Goal: Task Accomplishment & Management: Manage account settings

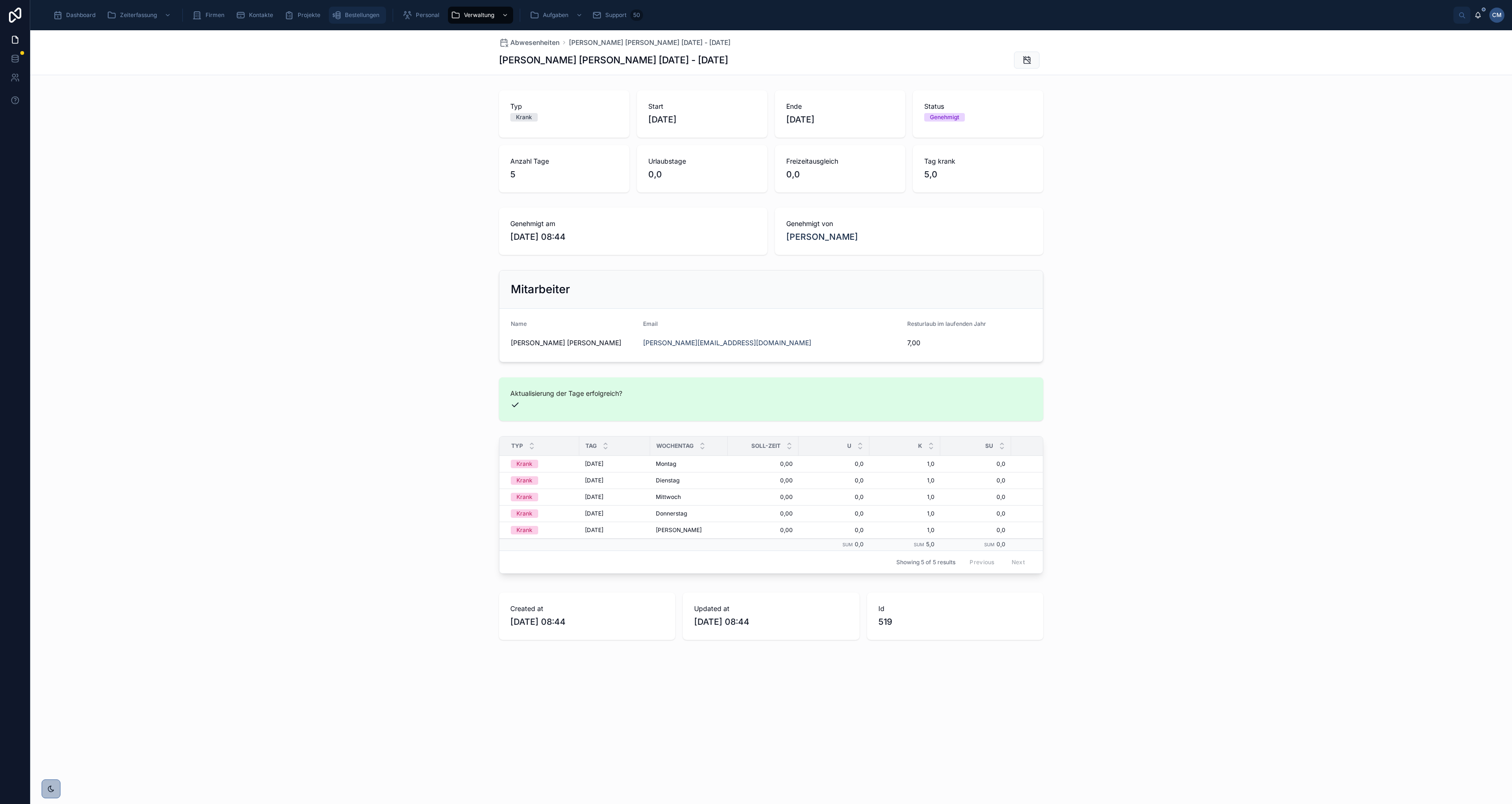
click at [345, 18] on span "Bestellungen" at bounding box center [362, 15] width 34 height 8
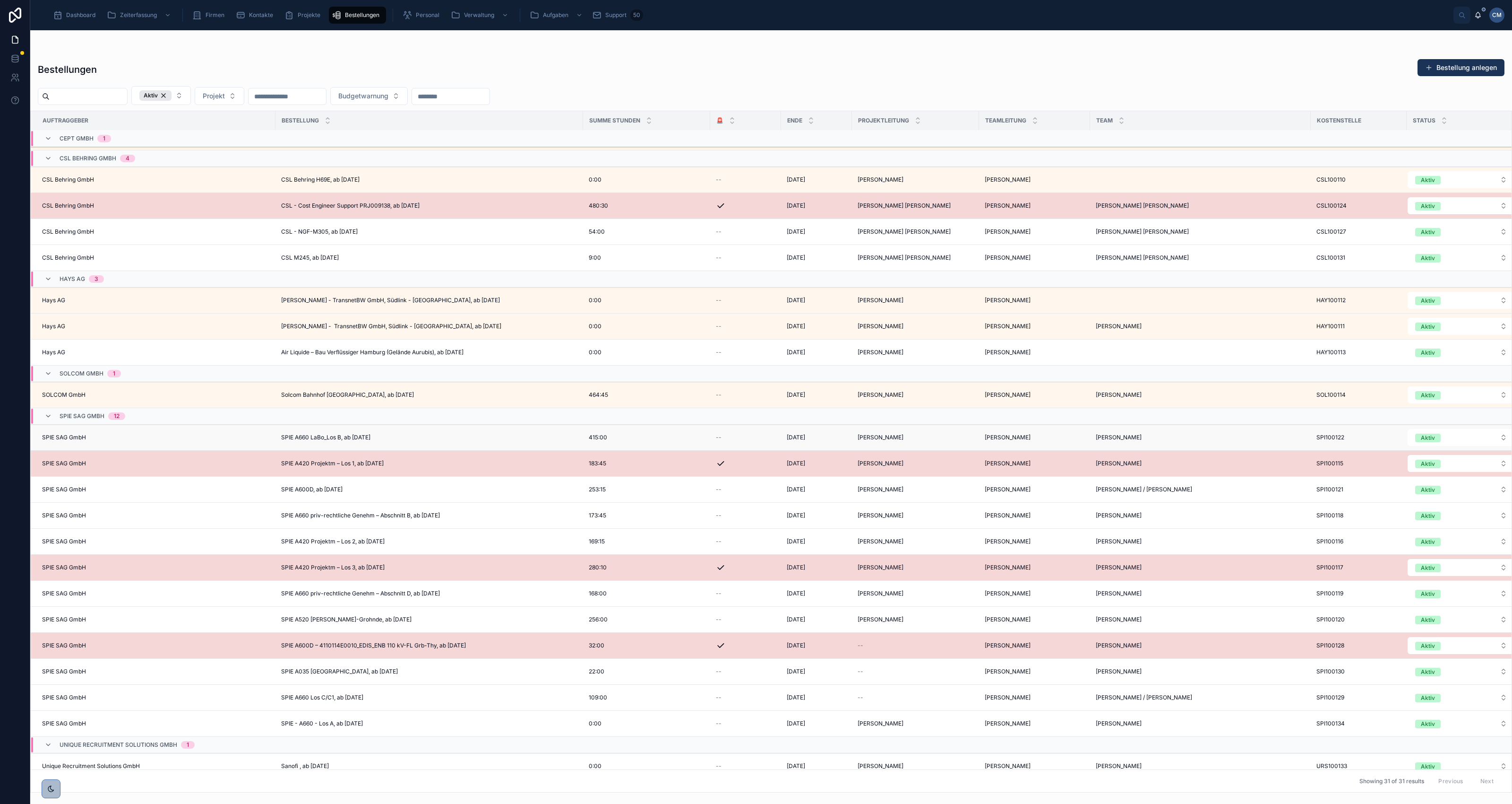
scroll to position [367, 0]
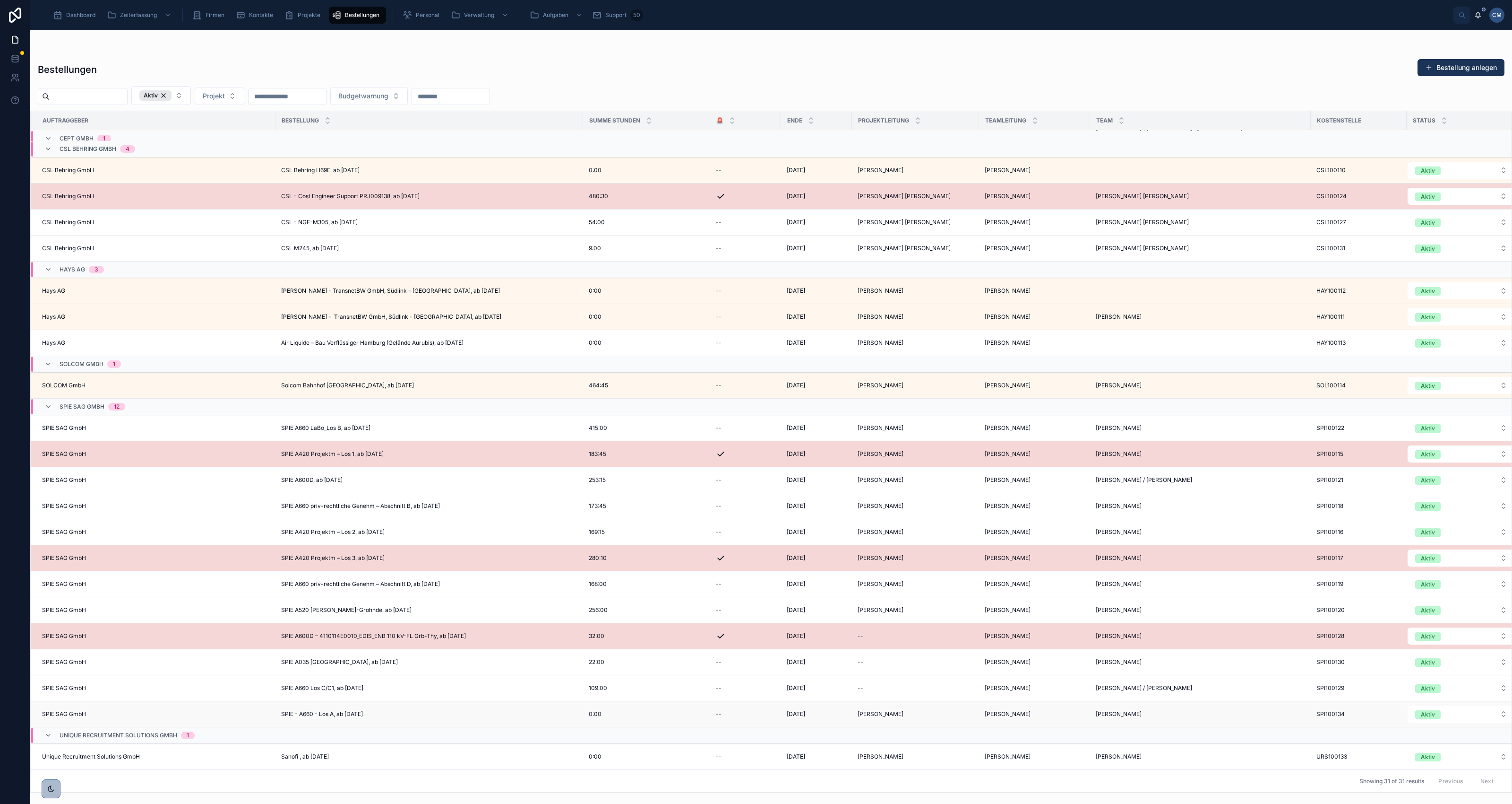
click at [320, 710] on span "SPIE - A660 - Los A, ab [DATE]" at bounding box center [322, 714] width 81 height 8
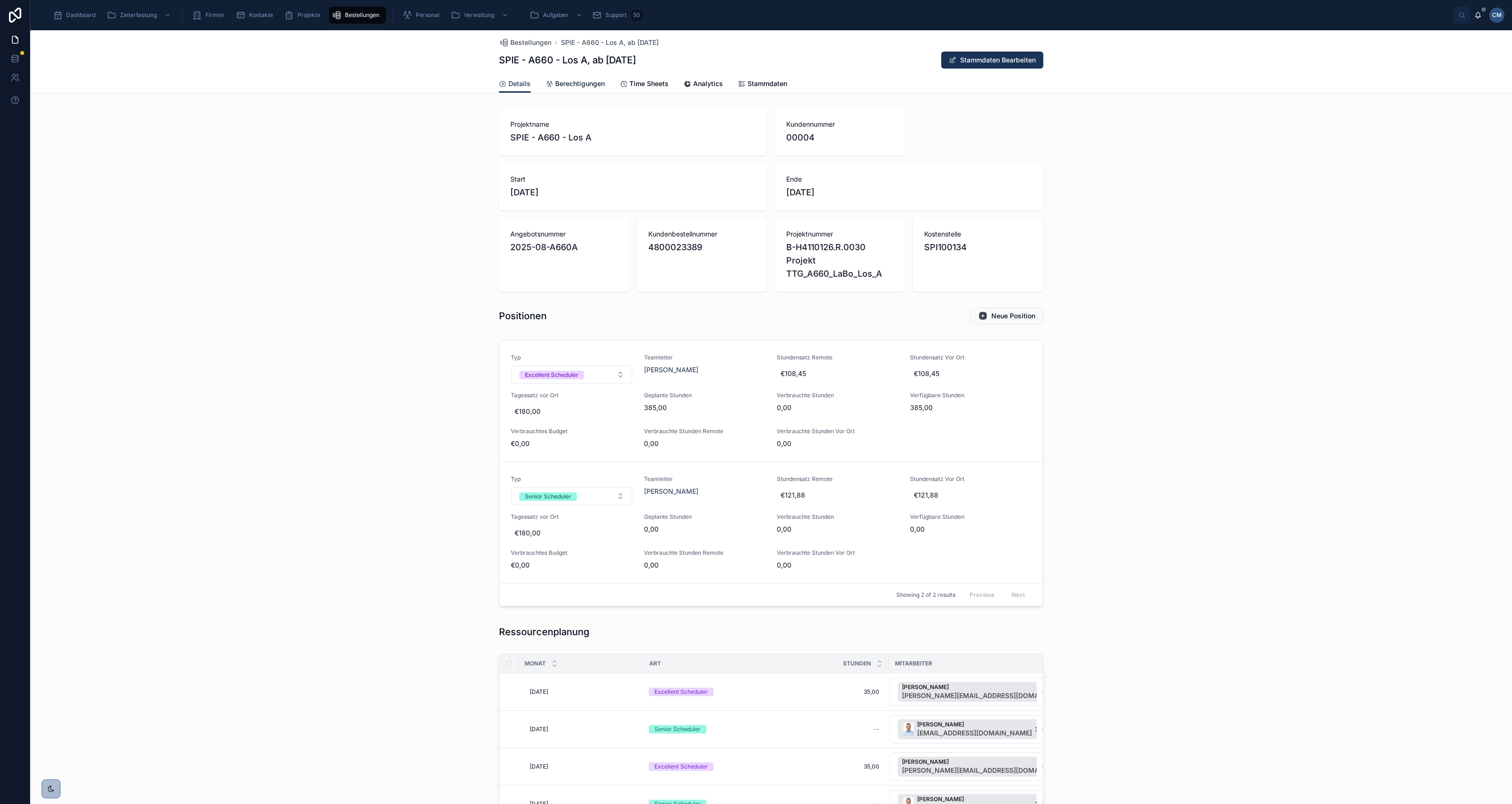
click at [561, 81] on span "Berechtigungen" at bounding box center [580, 84] width 49 height 10
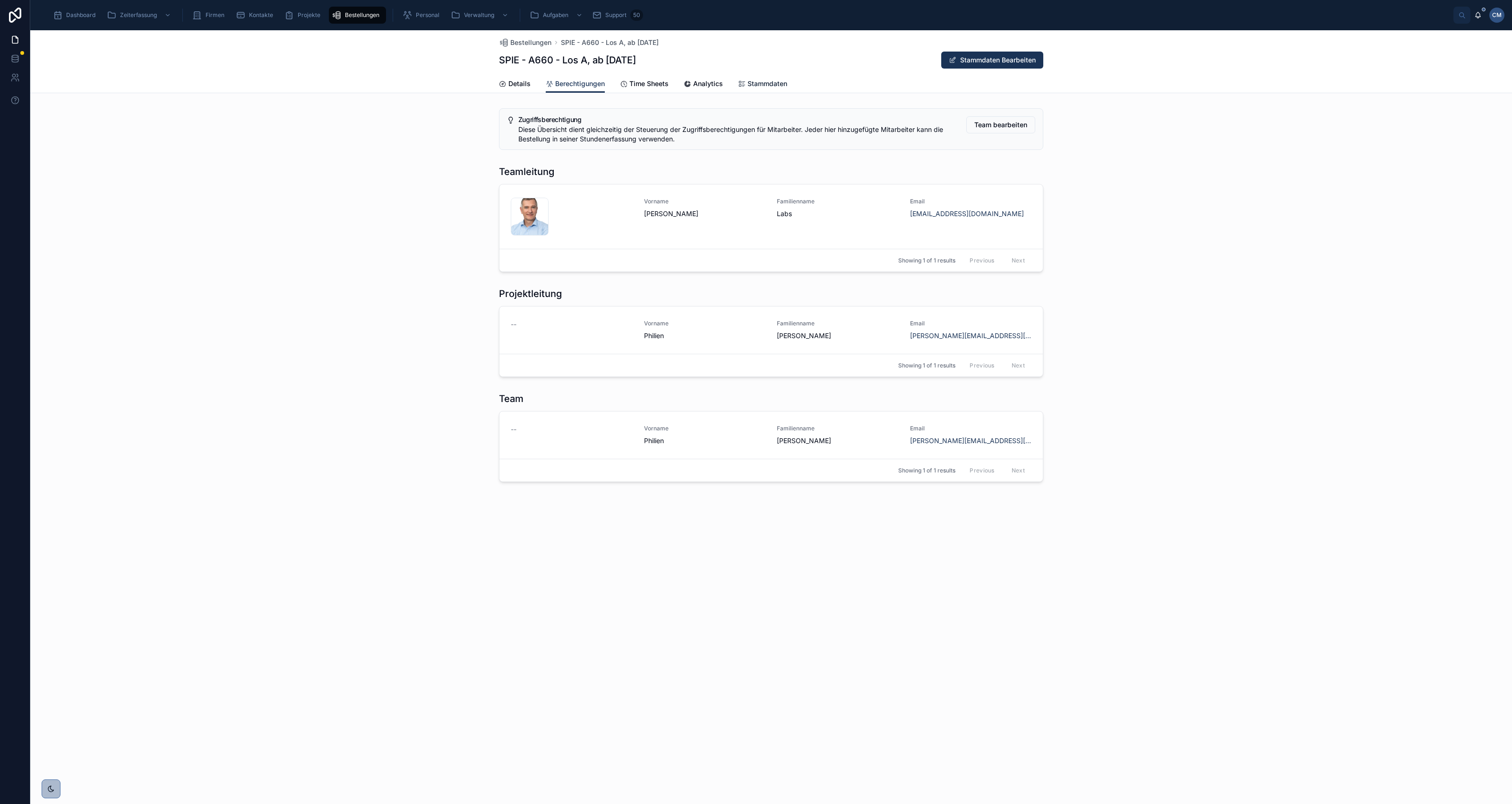
click at [769, 83] on span "Stammdaten" at bounding box center [767, 84] width 40 height 10
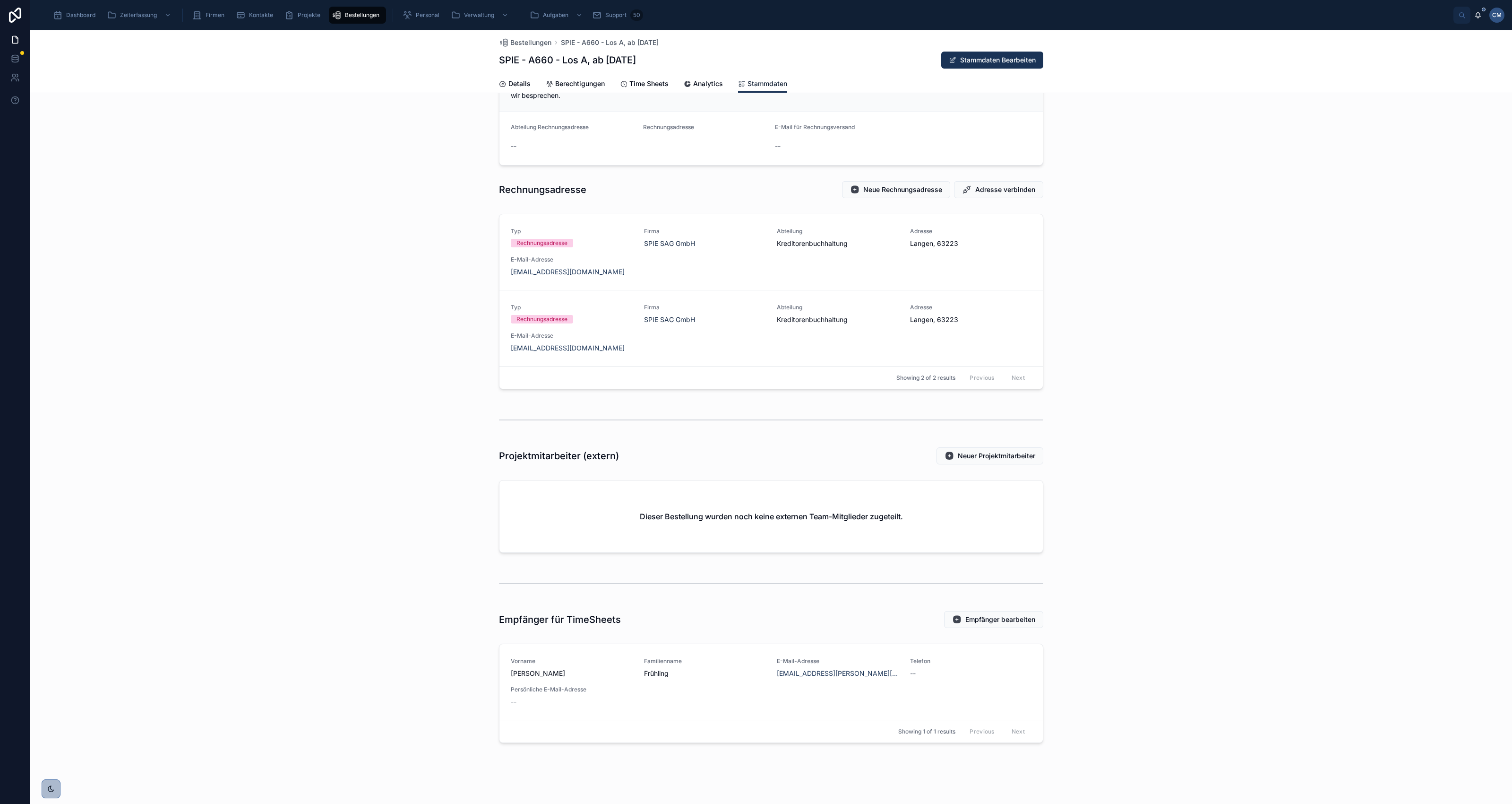
scroll to position [538, 0]
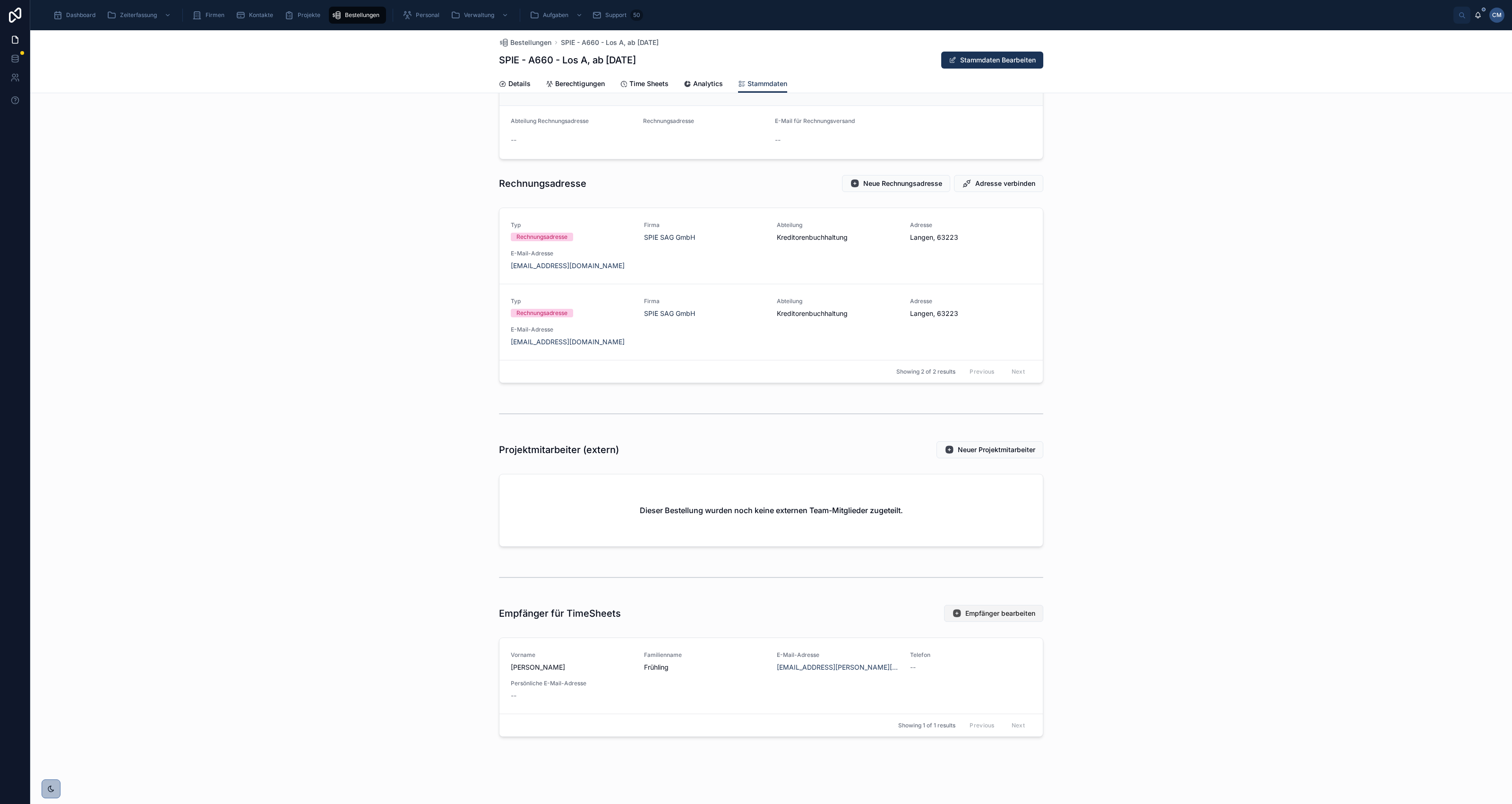
click at [1005, 614] on span "Empfänger bearbeiten" at bounding box center [1000, 614] width 70 height 10
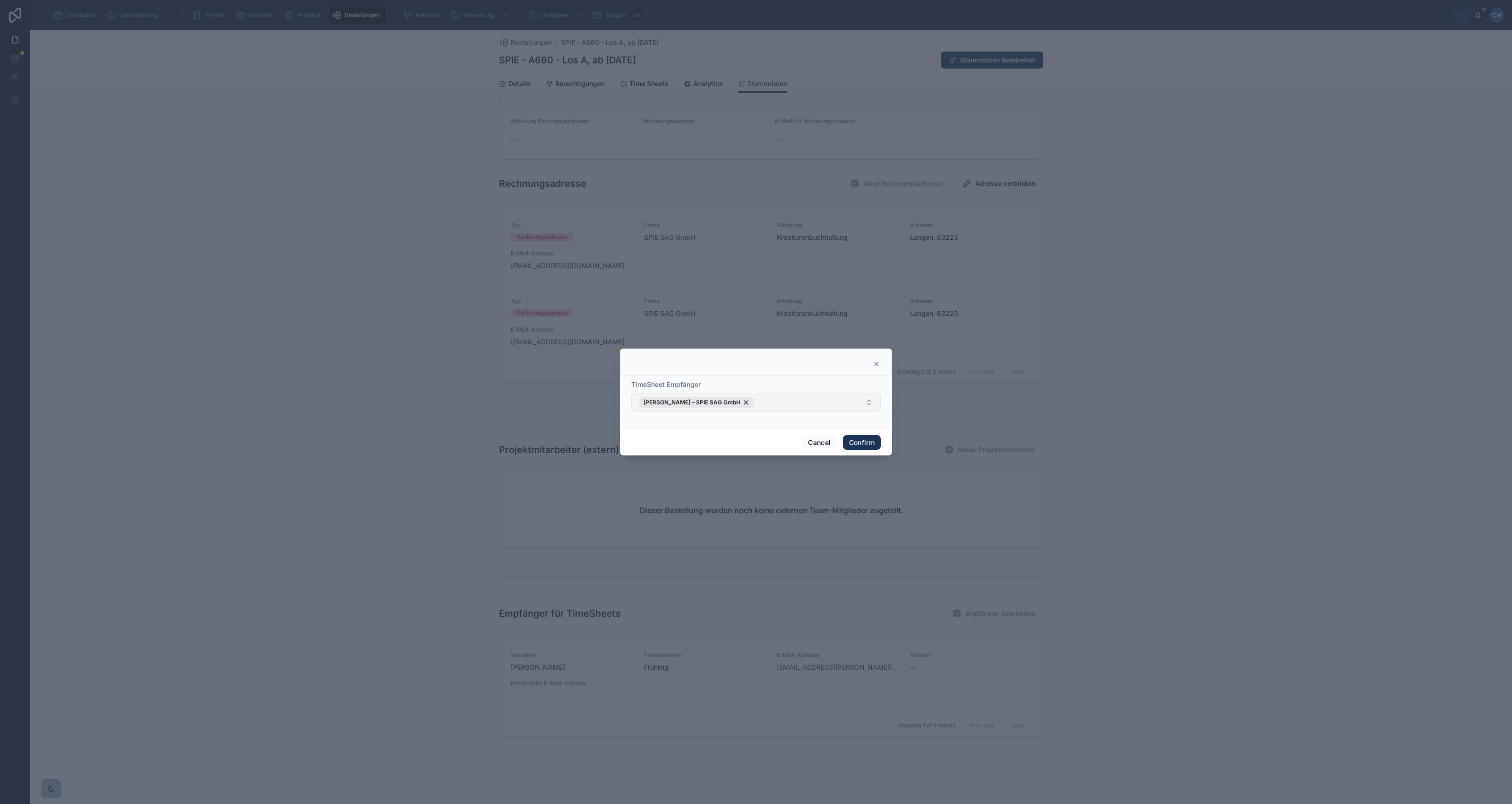
click at [820, 403] on button "[PERSON_NAME] – SPIE SAG GmbH" at bounding box center [756, 403] width 250 height 19
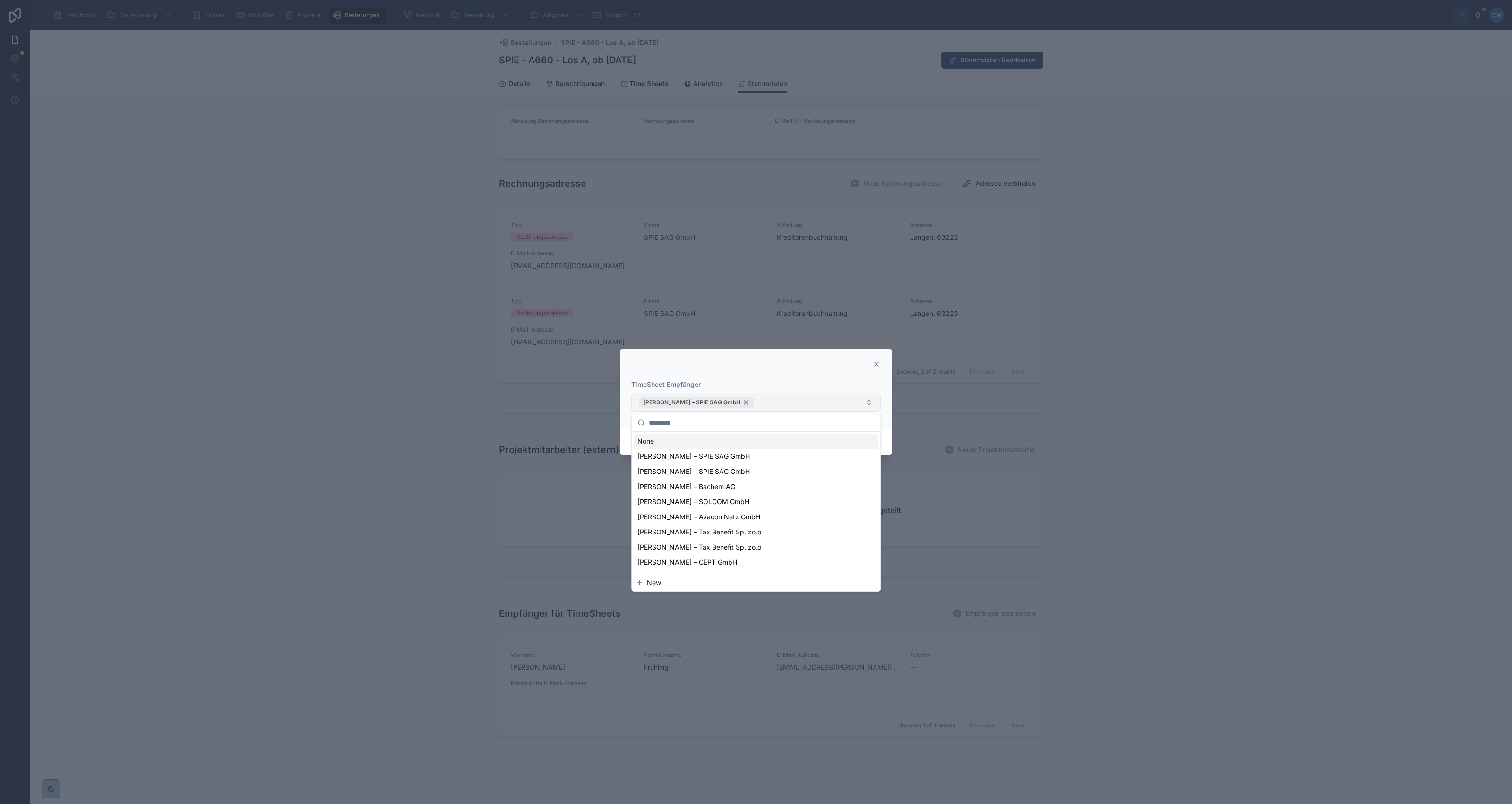
click at [733, 401] on div "[PERSON_NAME] – SPIE SAG GmbH" at bounding box center [697, 402] width 115 height 10
click at [730, 403] on button "Select Button" at bounding box center [756, 402] width 250 height 16
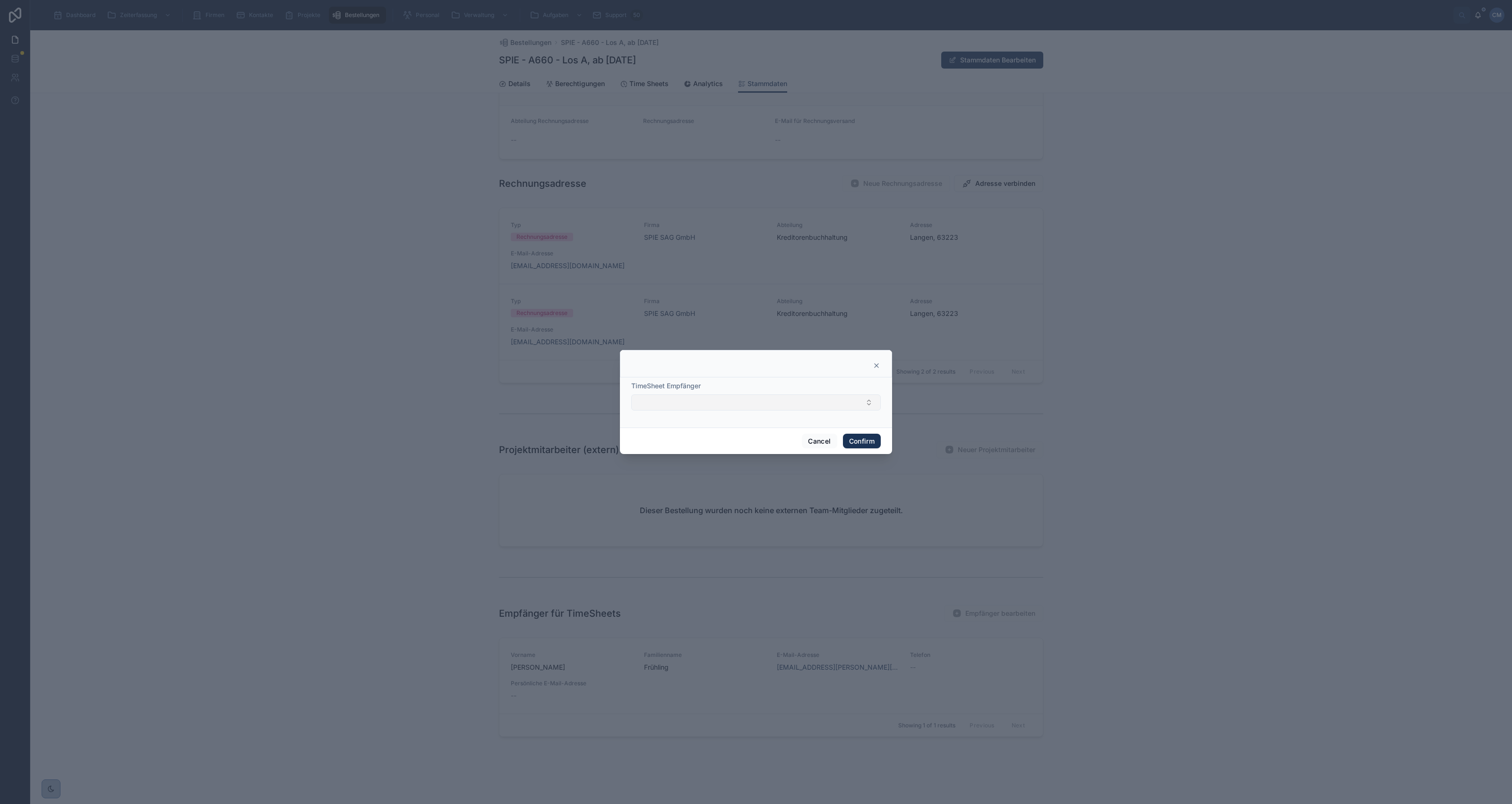
click at [729, 403] on button "Select Button" at bounding box center [756, 402] width 250 height 16
type input "*********"
click at [713, 445] on span "[PERSON_NAME] – SPIE SAG GmbH - SPIE [GEOGRAPHIC_DATA] & Zentraleuropa Geschäft…" at bounding box center [750, 444] width 226 height 19
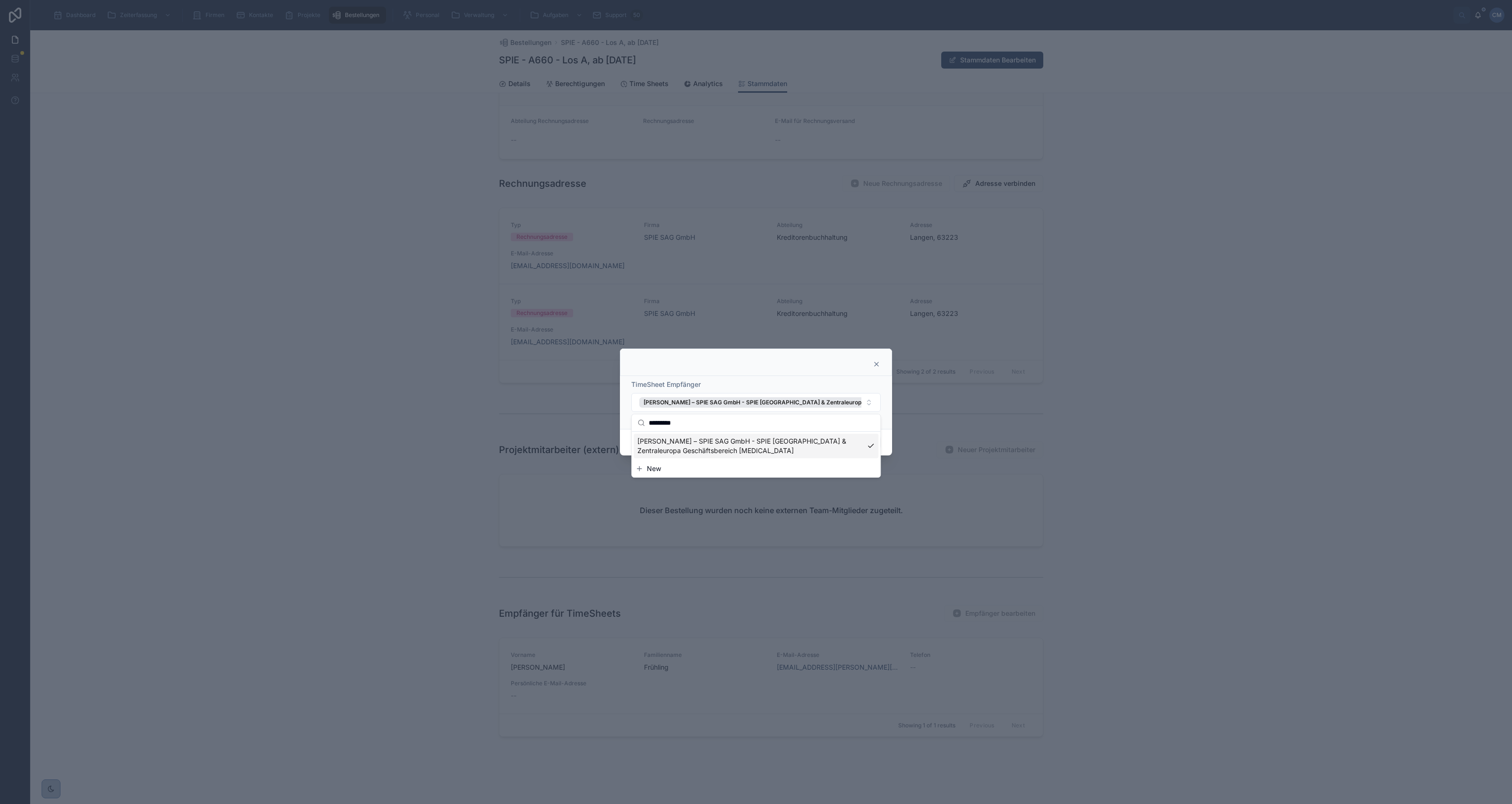
click at [1388, 444] on div at bounding box center [756, 402] width 1512 height 804
click at [863, 440] on button "Confirm" at bounding box center [862, 442] width 38 height 15
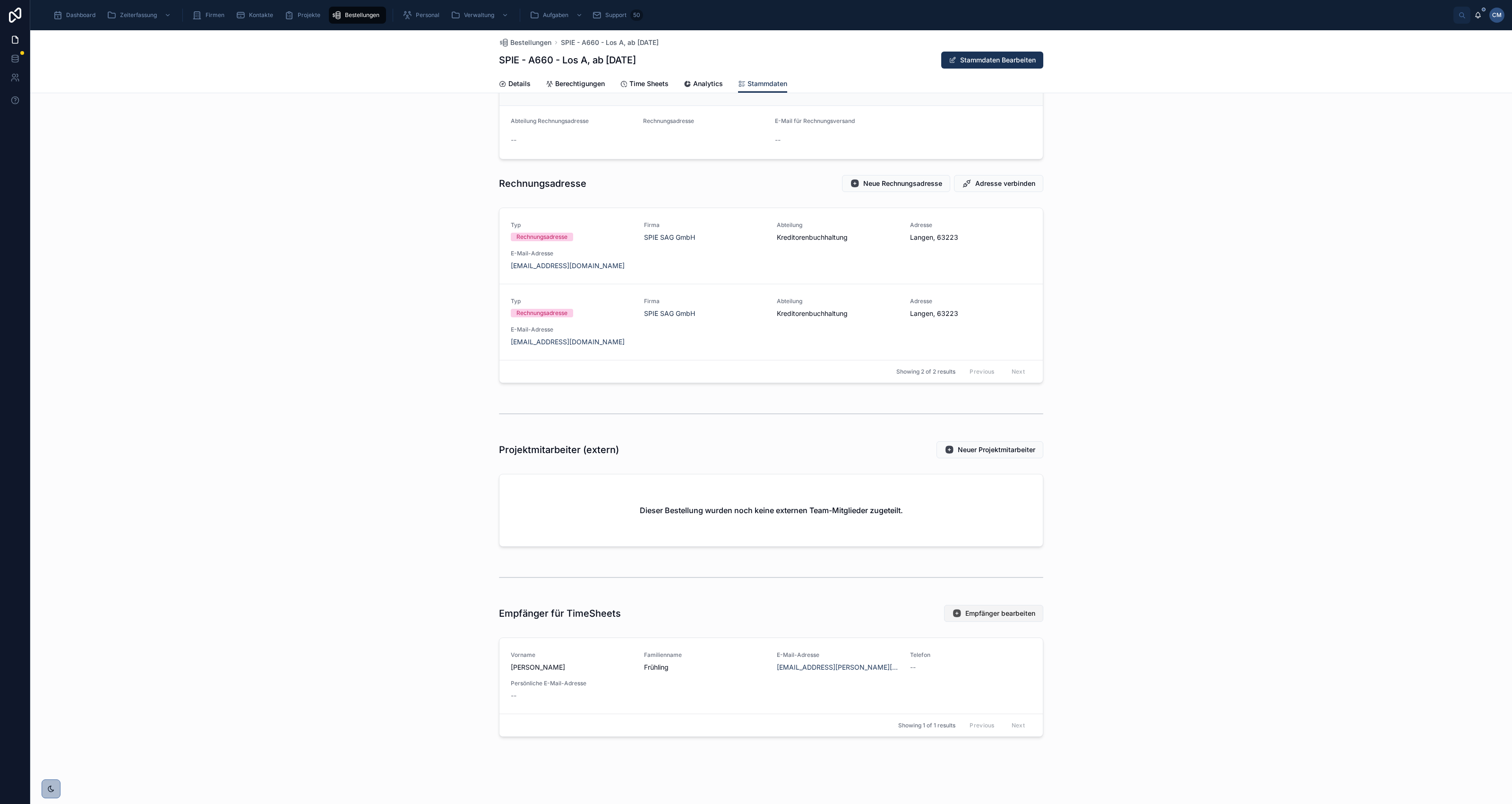
click at [995, 613] on span "Empfänger bearbeiten" at bounding box center [1000, 614] width 70 height 10
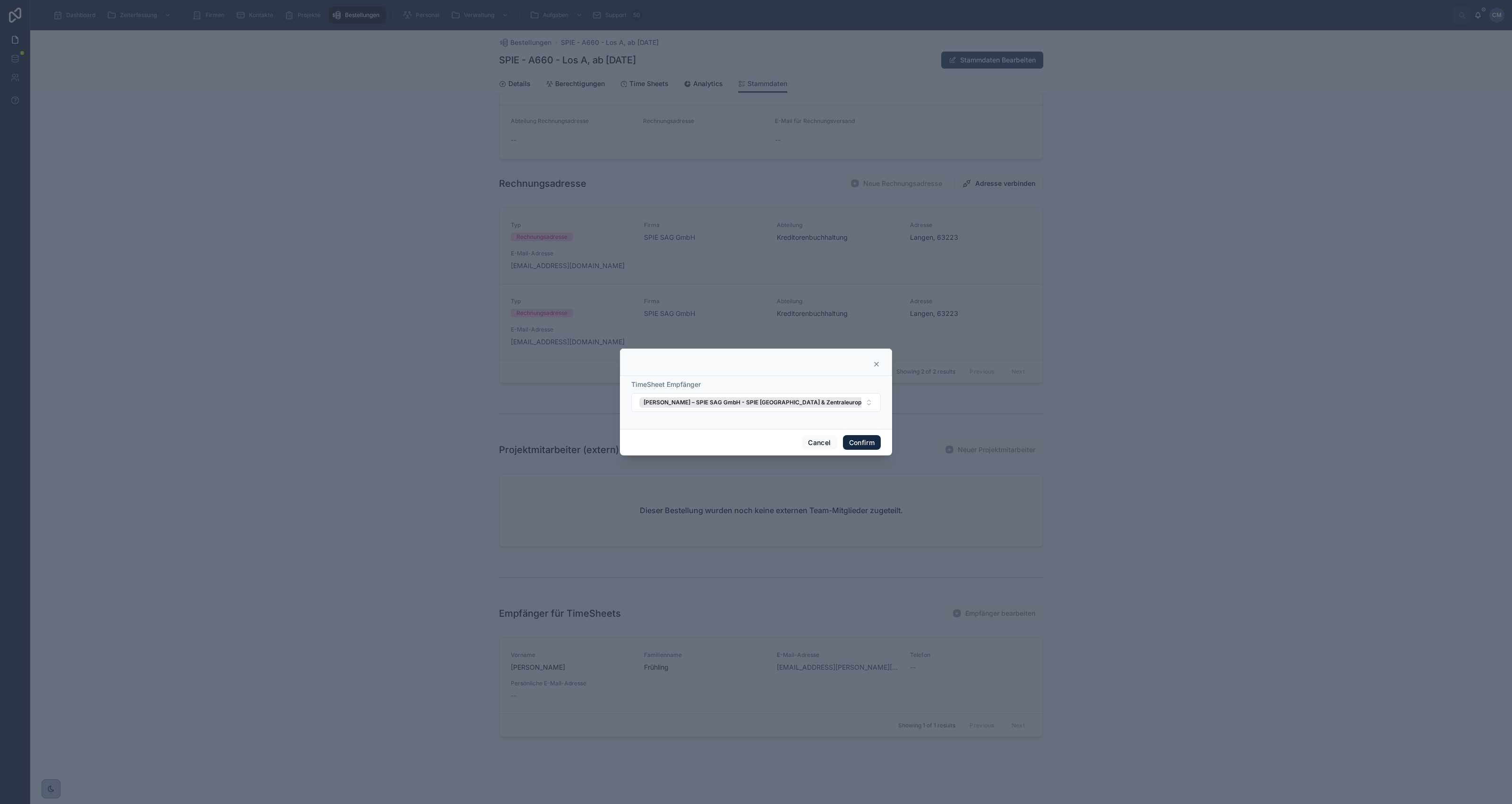
click at [858, 443] on button "Confirm" at bounding box center [862, 442] width 38 height 15
click at [854, 441] on button "Confirm" at bounding box center [862, 442] width 38 height 15
click at [866, 443] on button "Confirm" at bounding box center [862, 442] width 38 height 15
click at [879, 360] on icon at bounding box center [876, 364] width 8 height 8
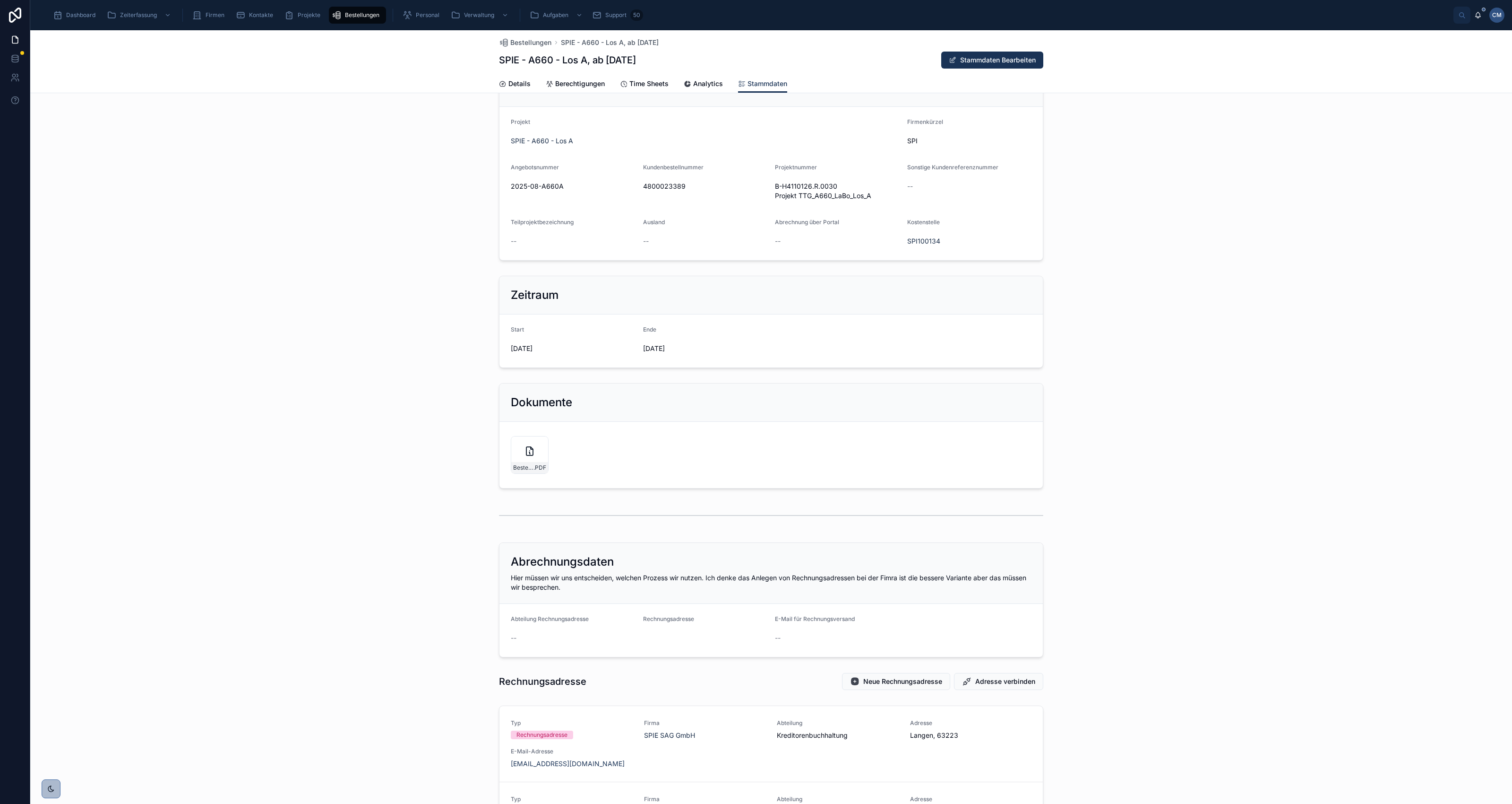
scroll to position [0, 0]
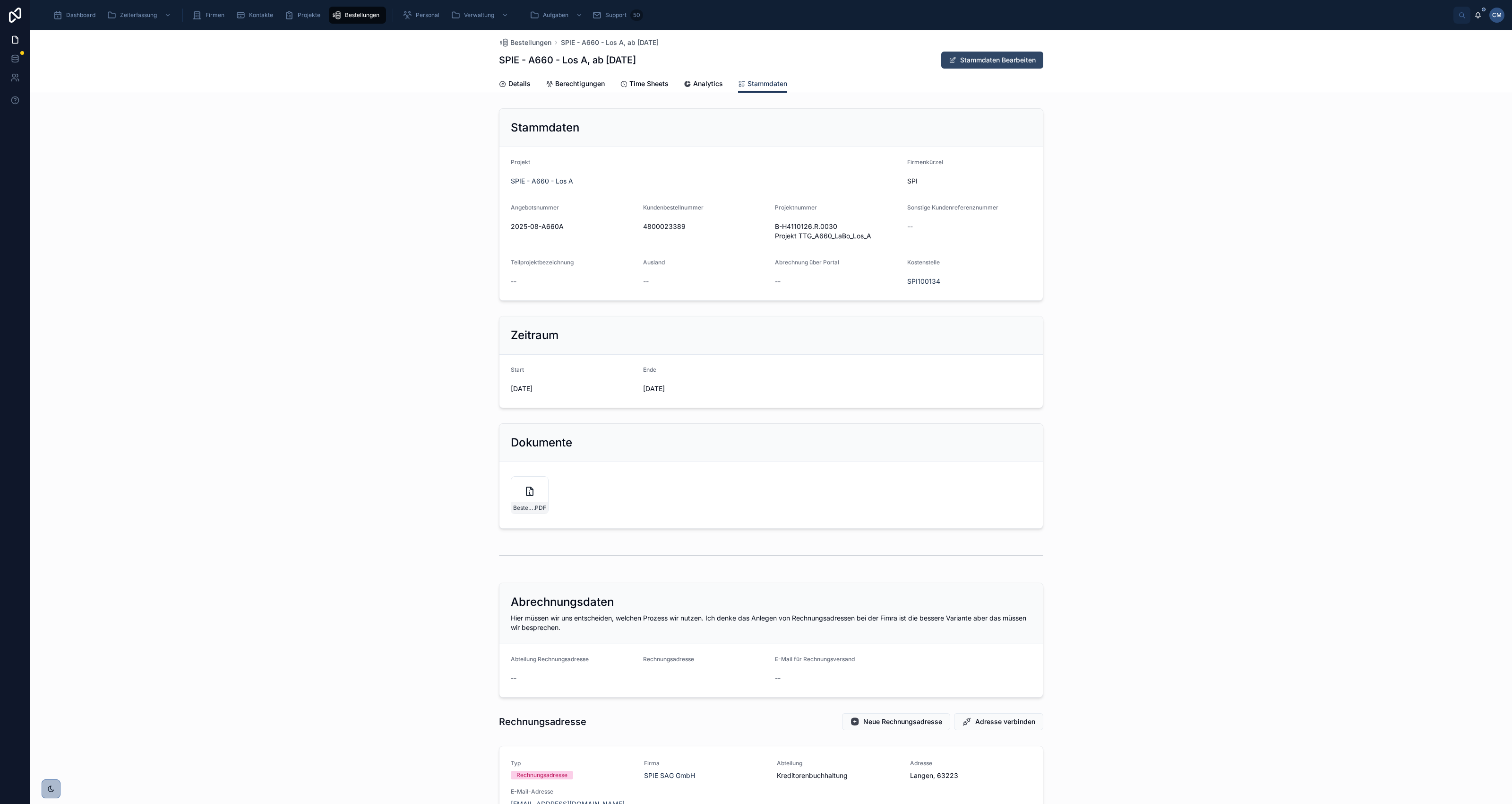
click at [986, 62] on button "Stammdaten Bearbeiten" at bounding box center [992, 60] width 102 height 17
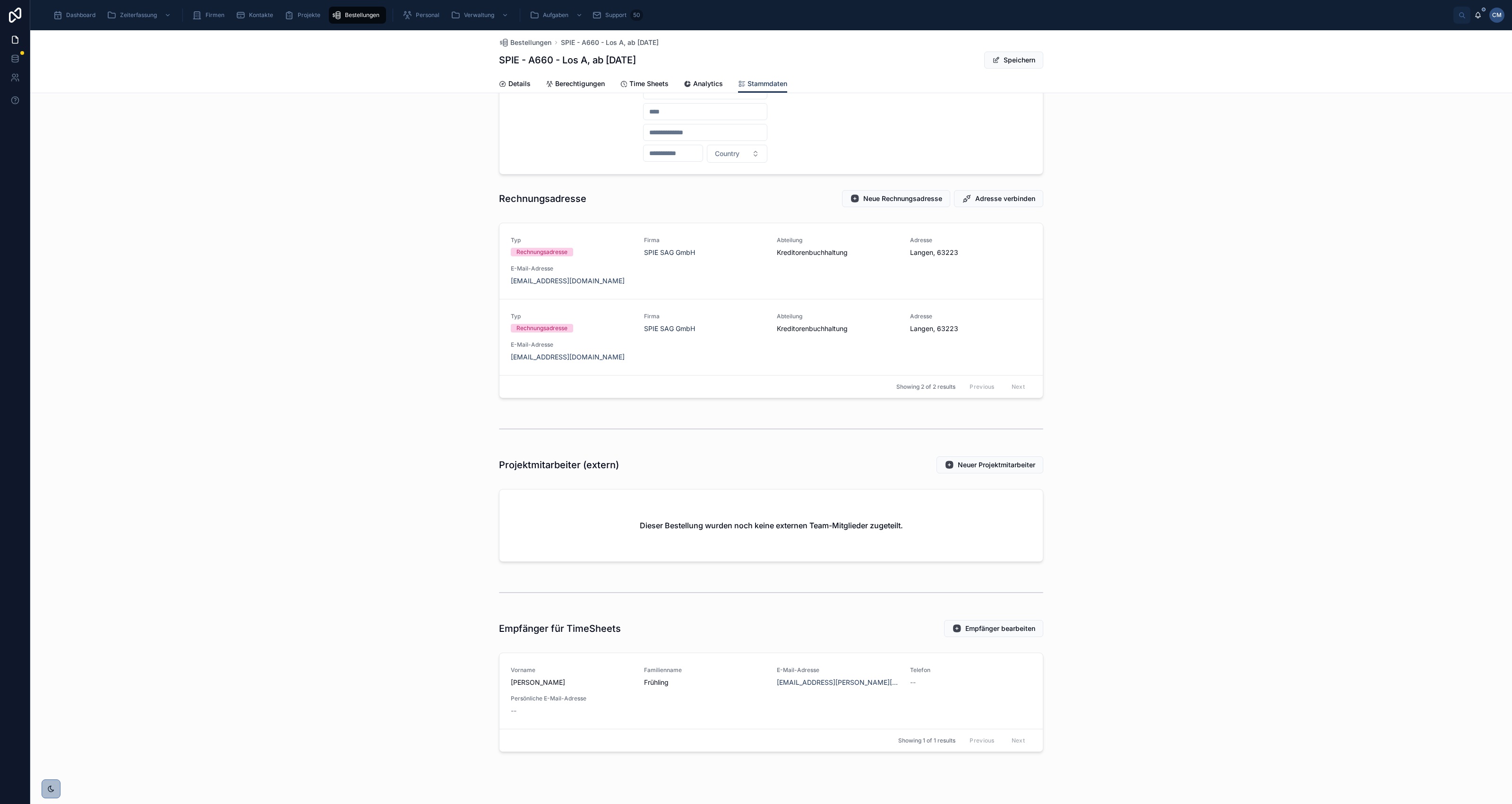
scroll to position [619, 0]
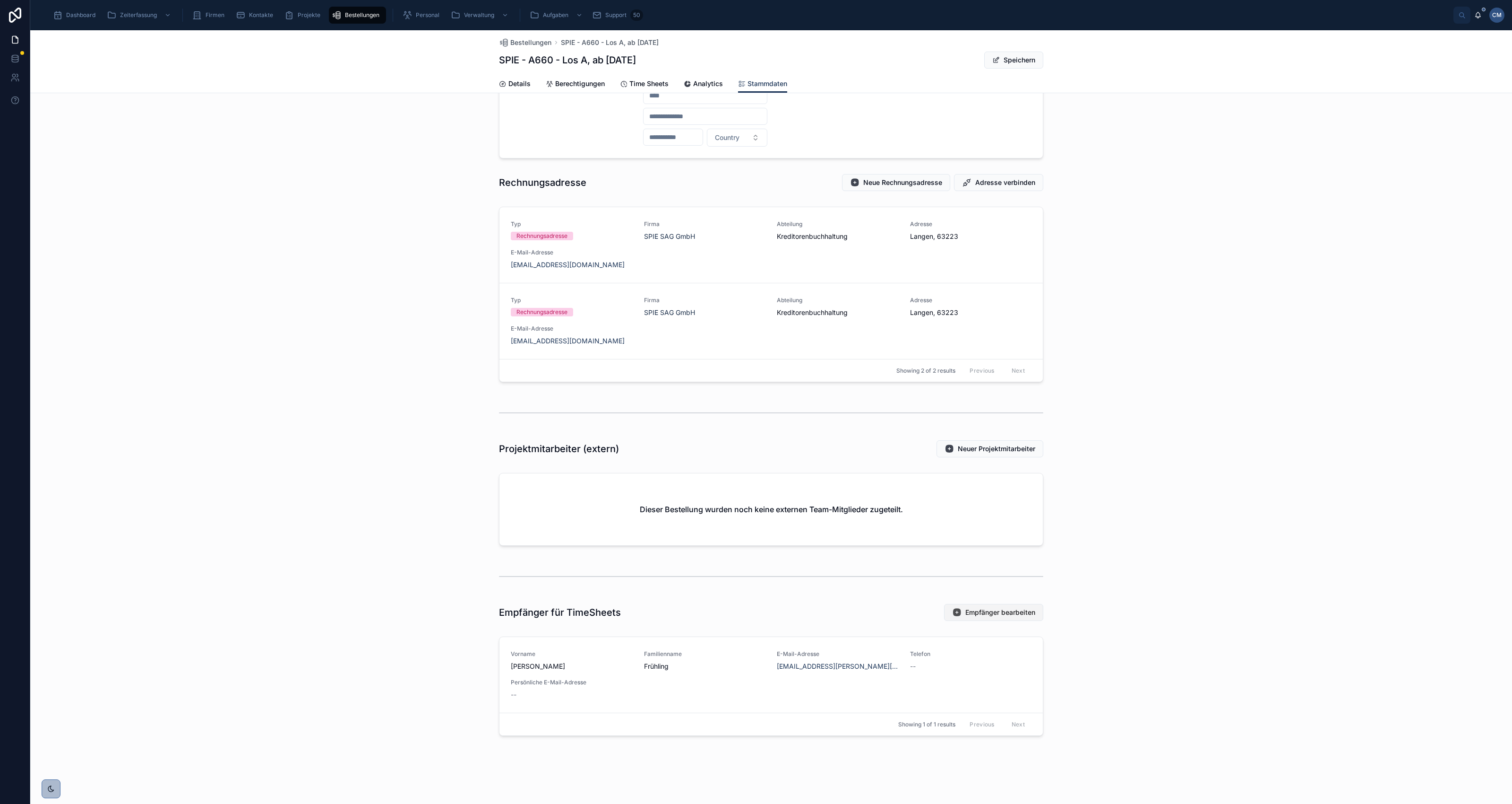
click at [976, 612] on span "Empfänger bearbeiten" at bounding box center [1000, 612] width 70 height 10
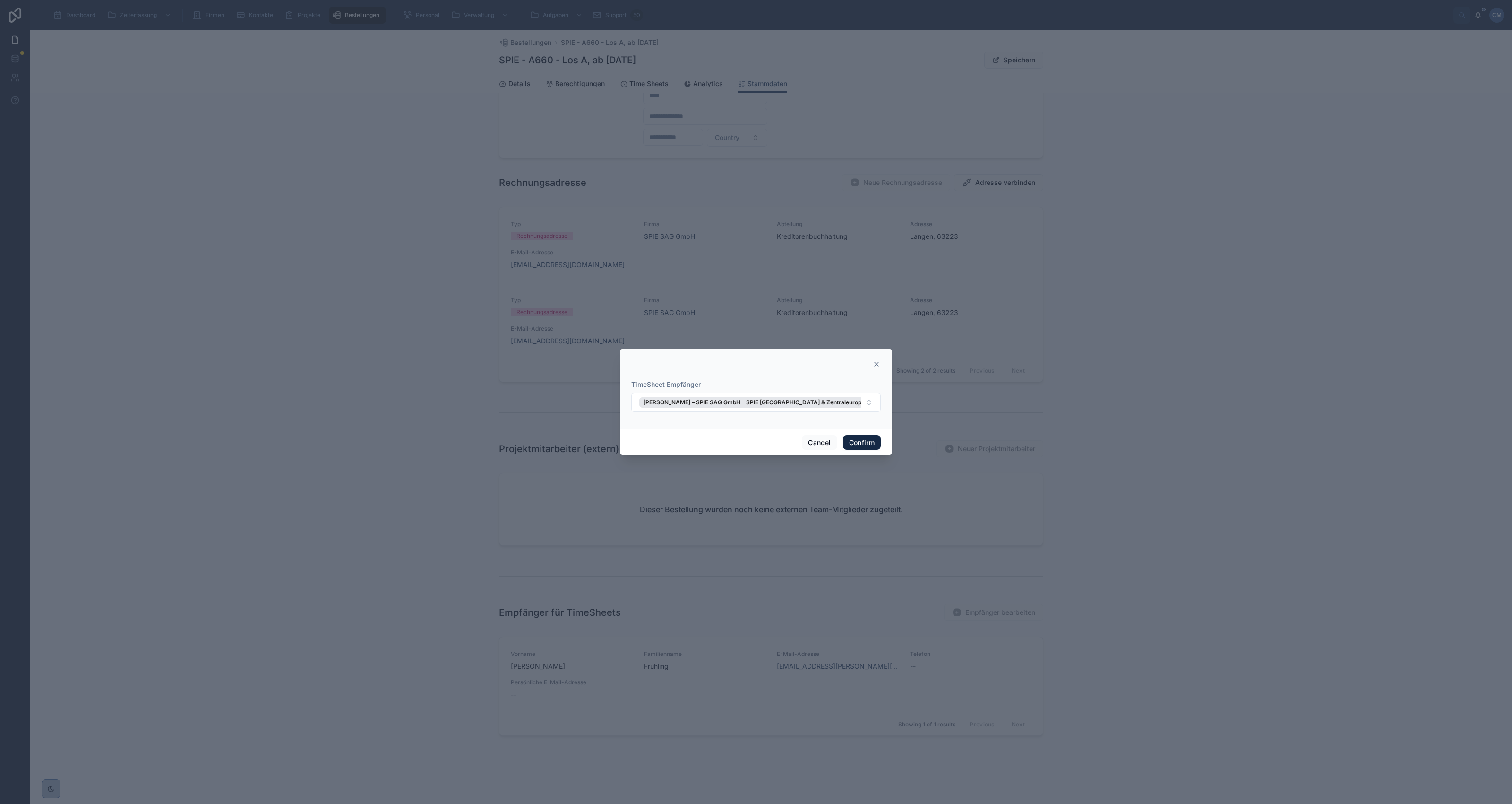
click at [864, 440] on button "Confirm" at bounding box center [862, 442] width 38 height 15
click at [854, 444] on button "Confirm" at bounding box center [862, 442] width 38 height 15
click at [874, 360] on icon at bounding box center [876, 364] width 8 height 8
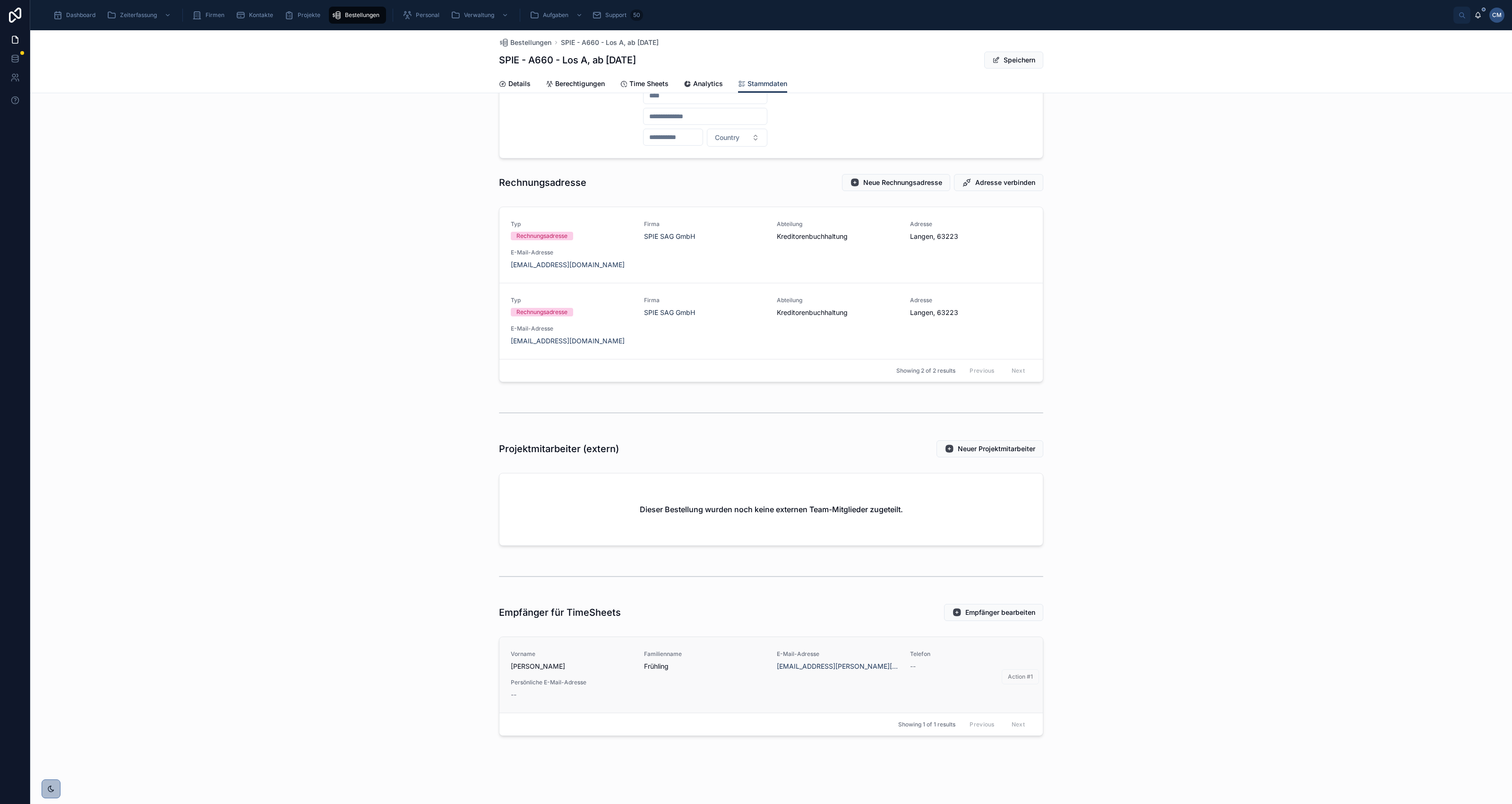
click at [571, 665] on span "[PERSON_NAME]" at bounding box center [572, 666] width 122 height 10
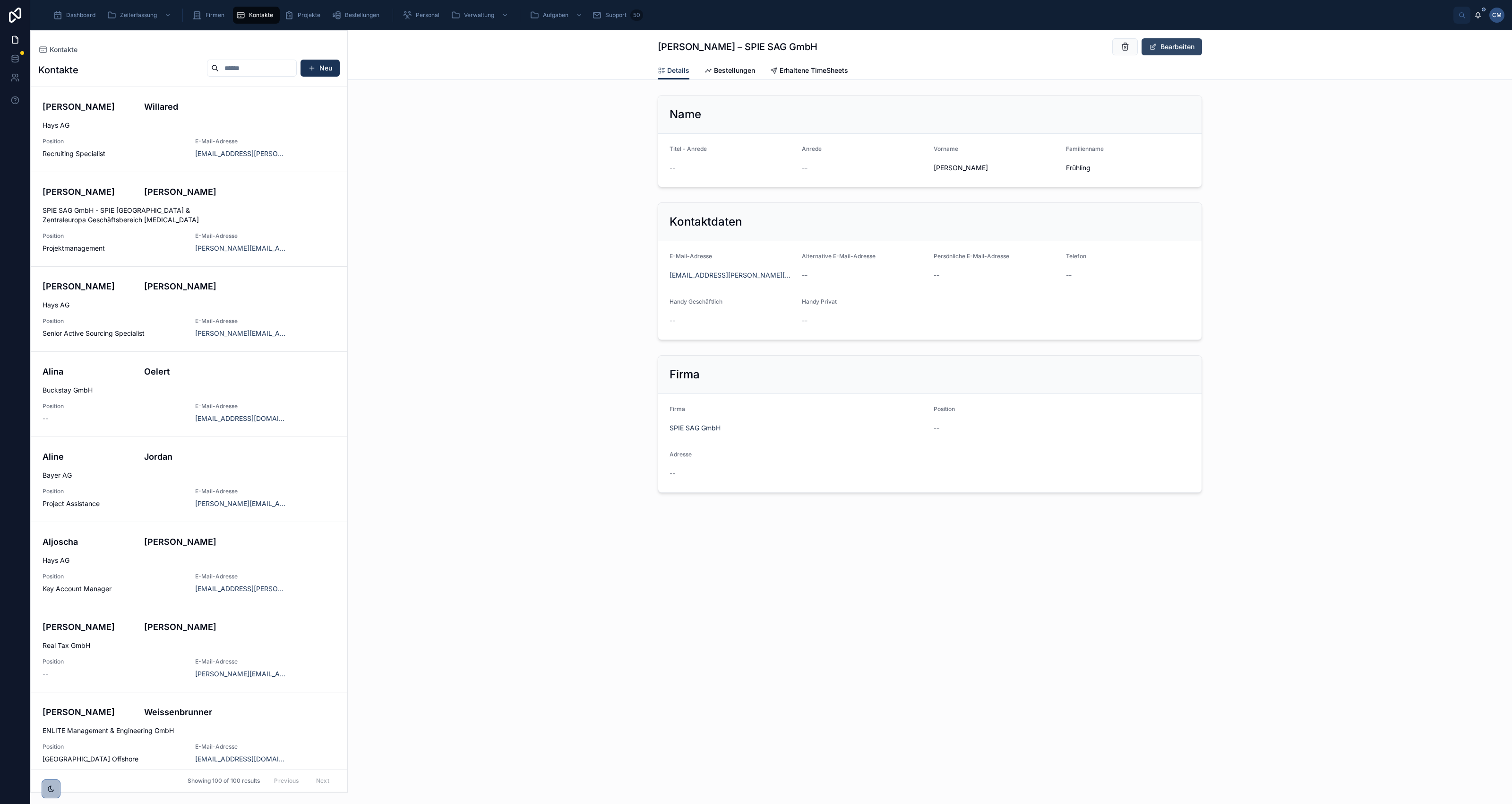
click at [1179, 44] on button "Bearbeiten" at bounding box center [1172, 47] width 60 height 17
click at [848, 172] on span "Select a Anrede" at bounding box center [834, 169] width 50 height 10
click at [827, 209] on span "Herr" at bounding box center [819, 207] width 24 height 8
click at [1125, 47] on icon at bounding box center [1127, 47] width 10 height 10
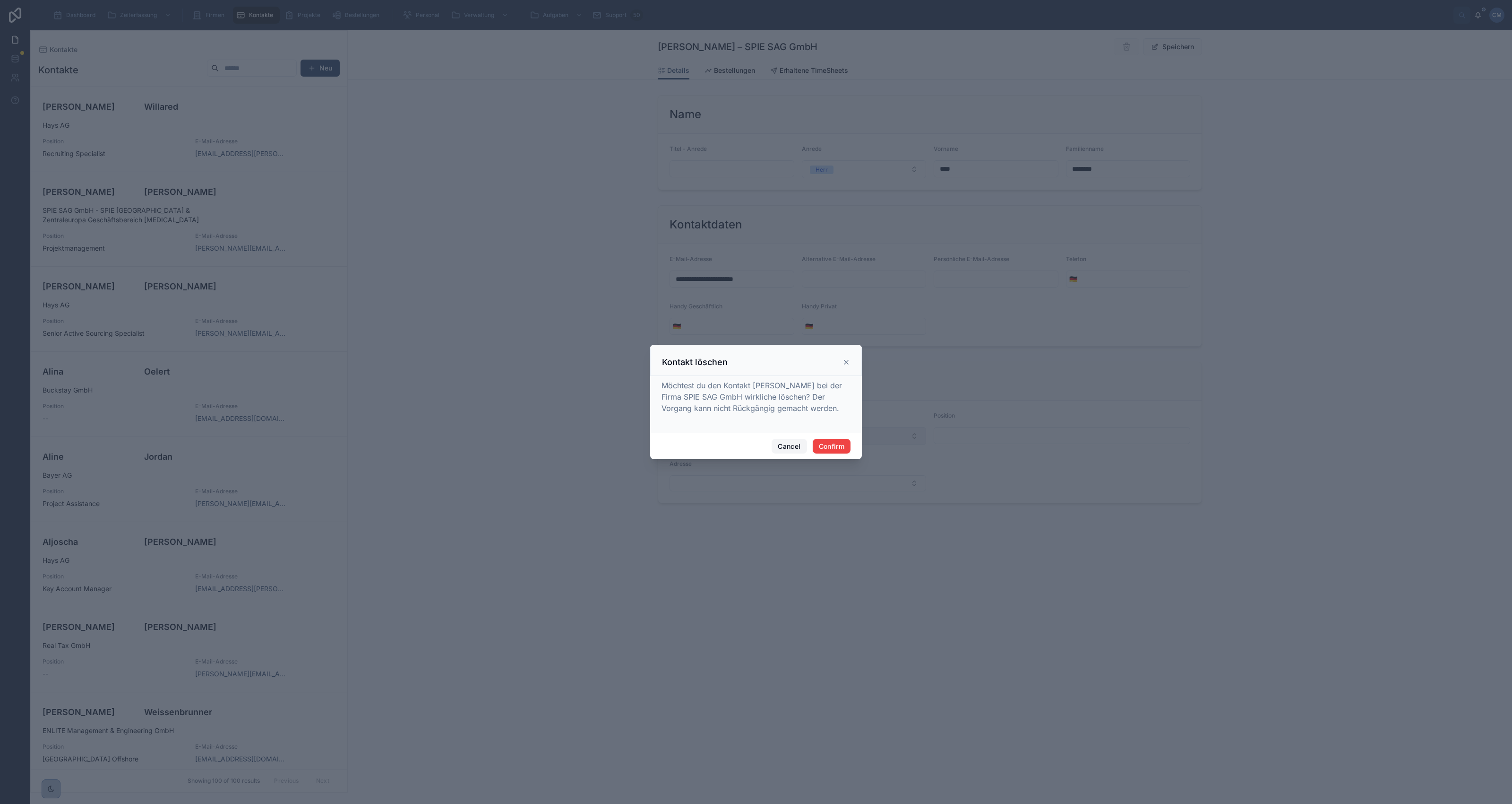
click at [795, 443] on button "Cancel" at bounding box center [789, 447] width 35 height 15
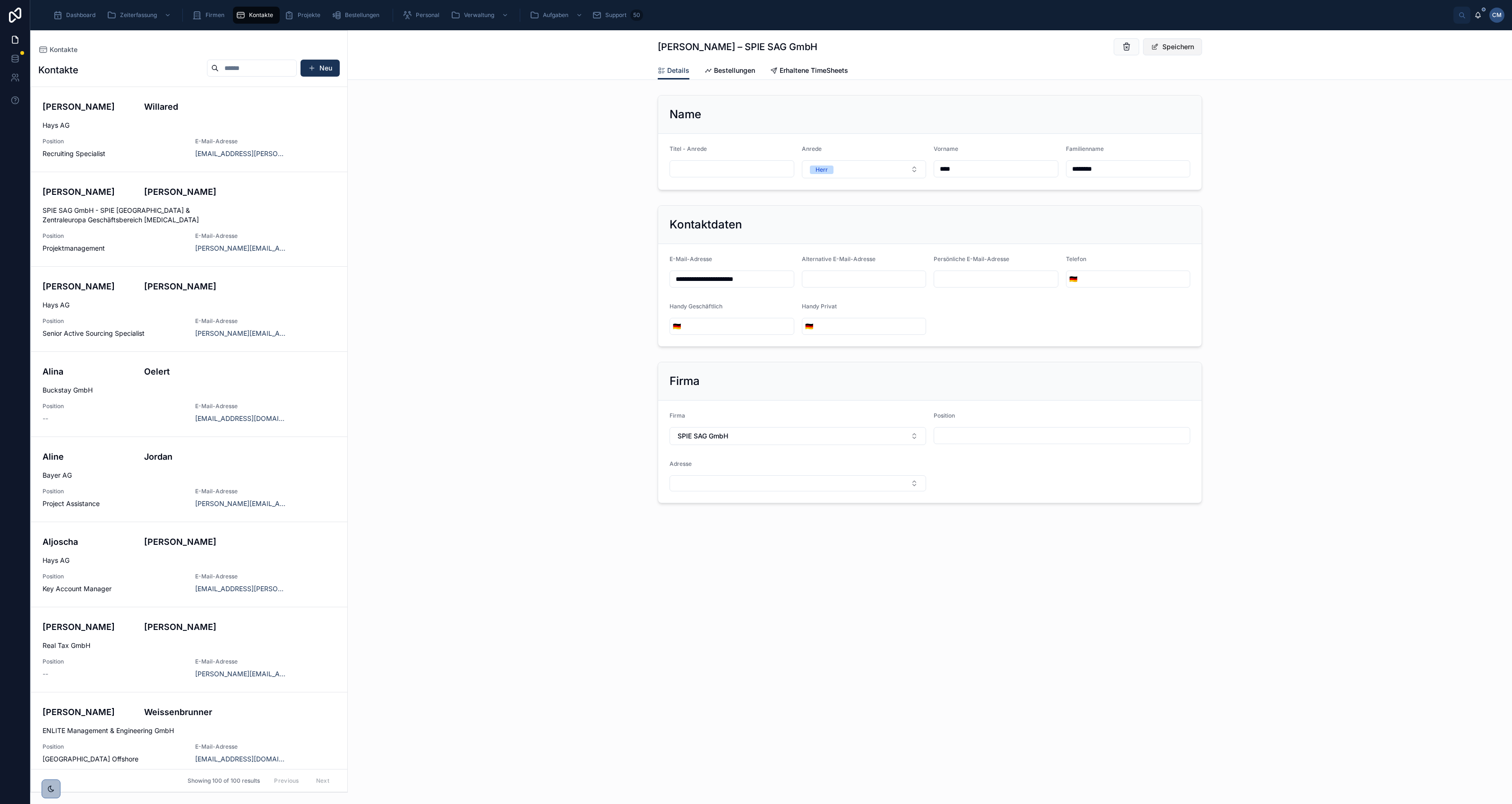
click at [1170, 49] on button "Speichern" at bounding box center [1173, 47] width 59 height 17
click at [735, 67] on span "Bestellungen" at bounding box center [734, 71] width 41 height 10
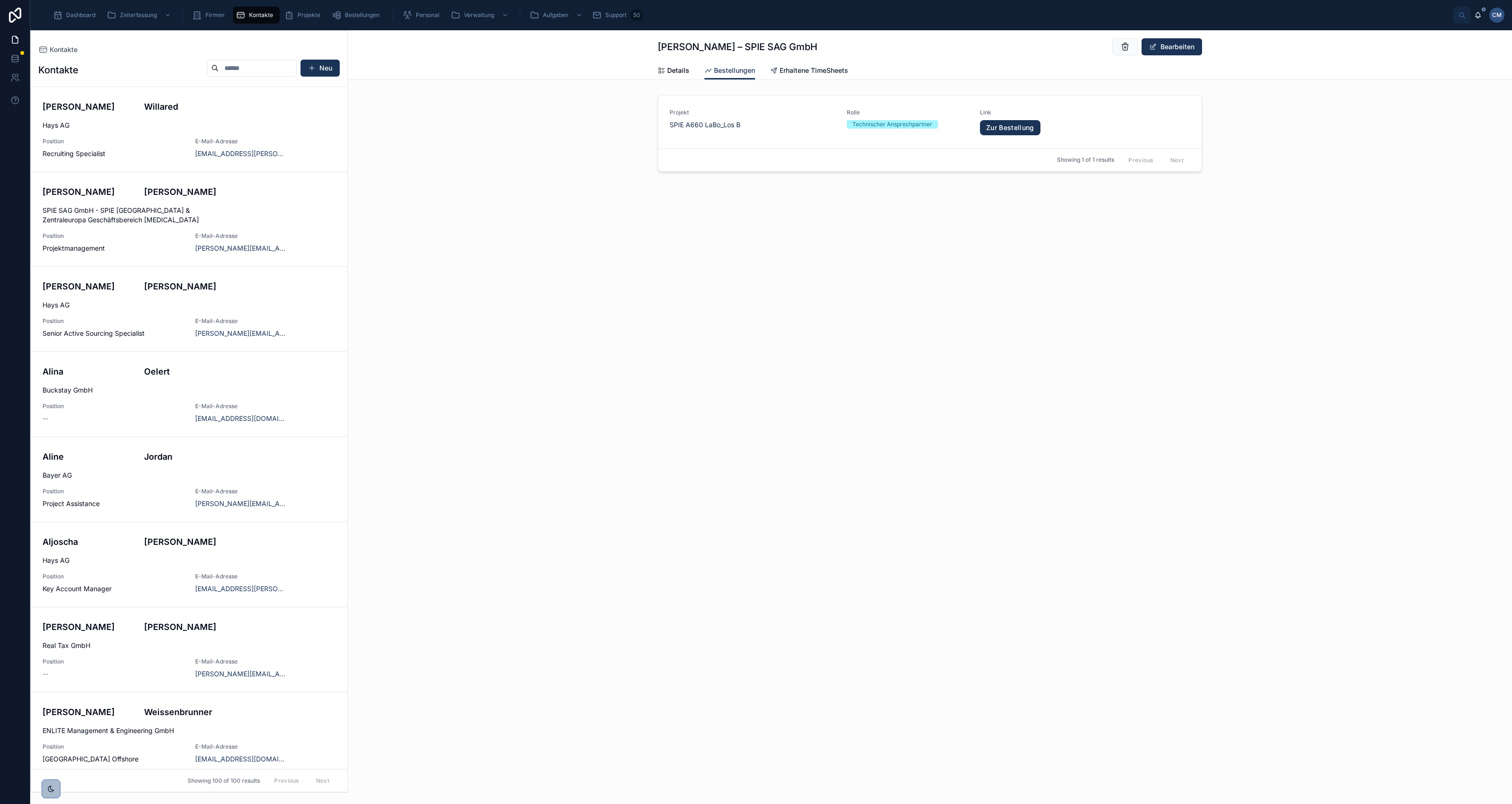
click at [830, 70] on span "Erhaltene TimeSheets" at bounding box center [814, 71] width 68 height 10
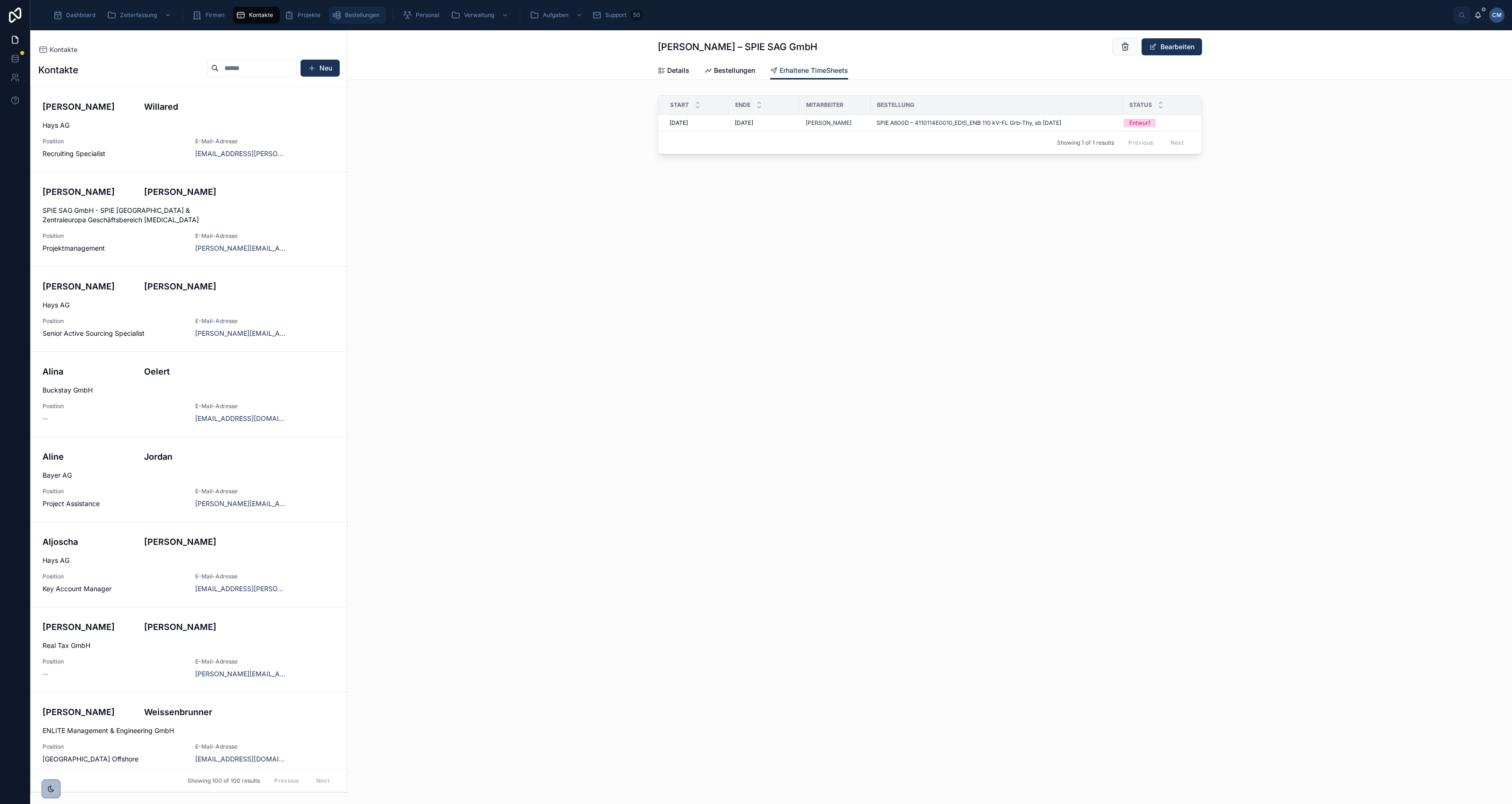
click at [351, 13] on span "Bestellungen" at bounding box center [362, 15] width 34 height 8
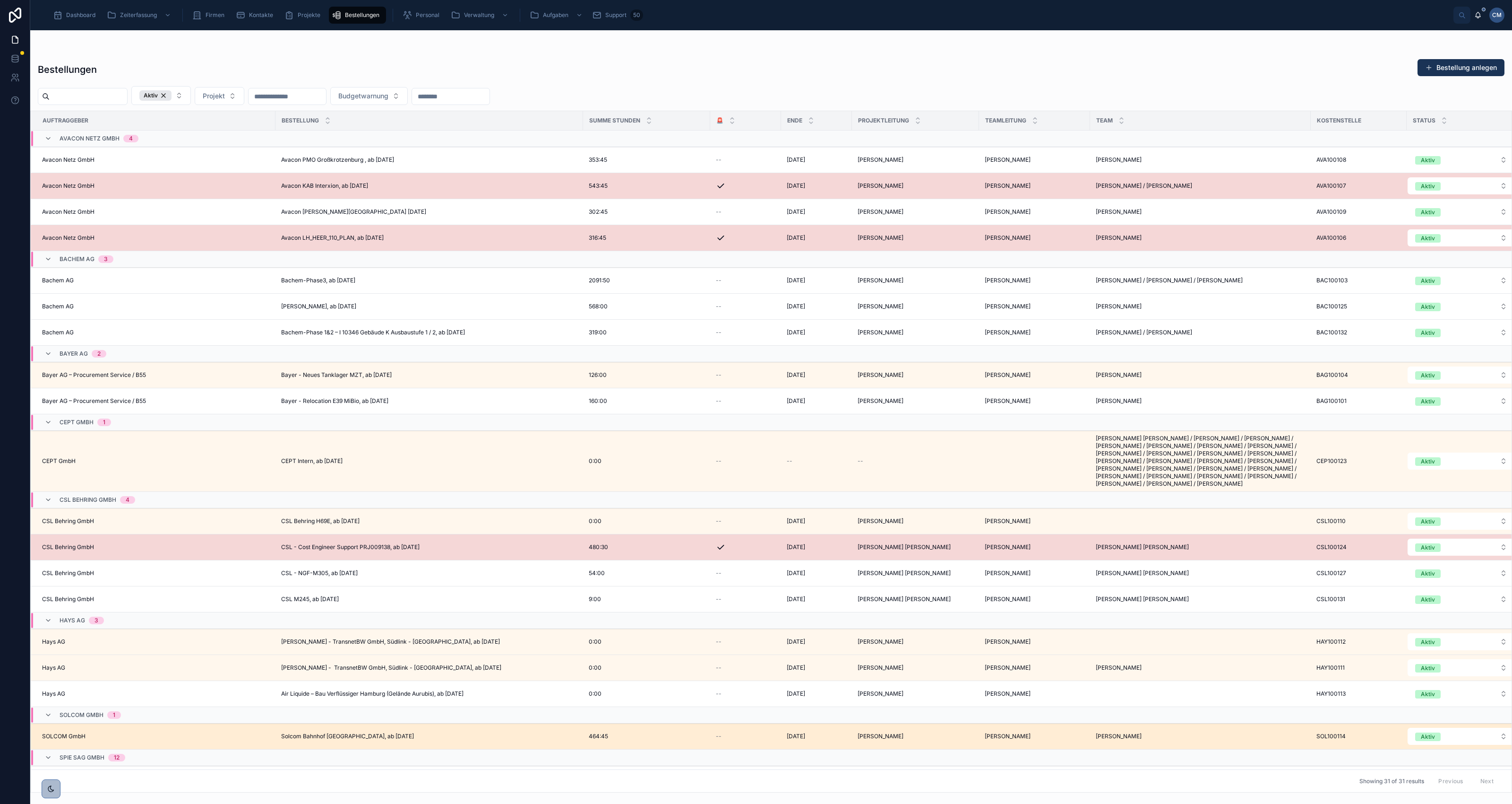
scroll to position [367, 0]
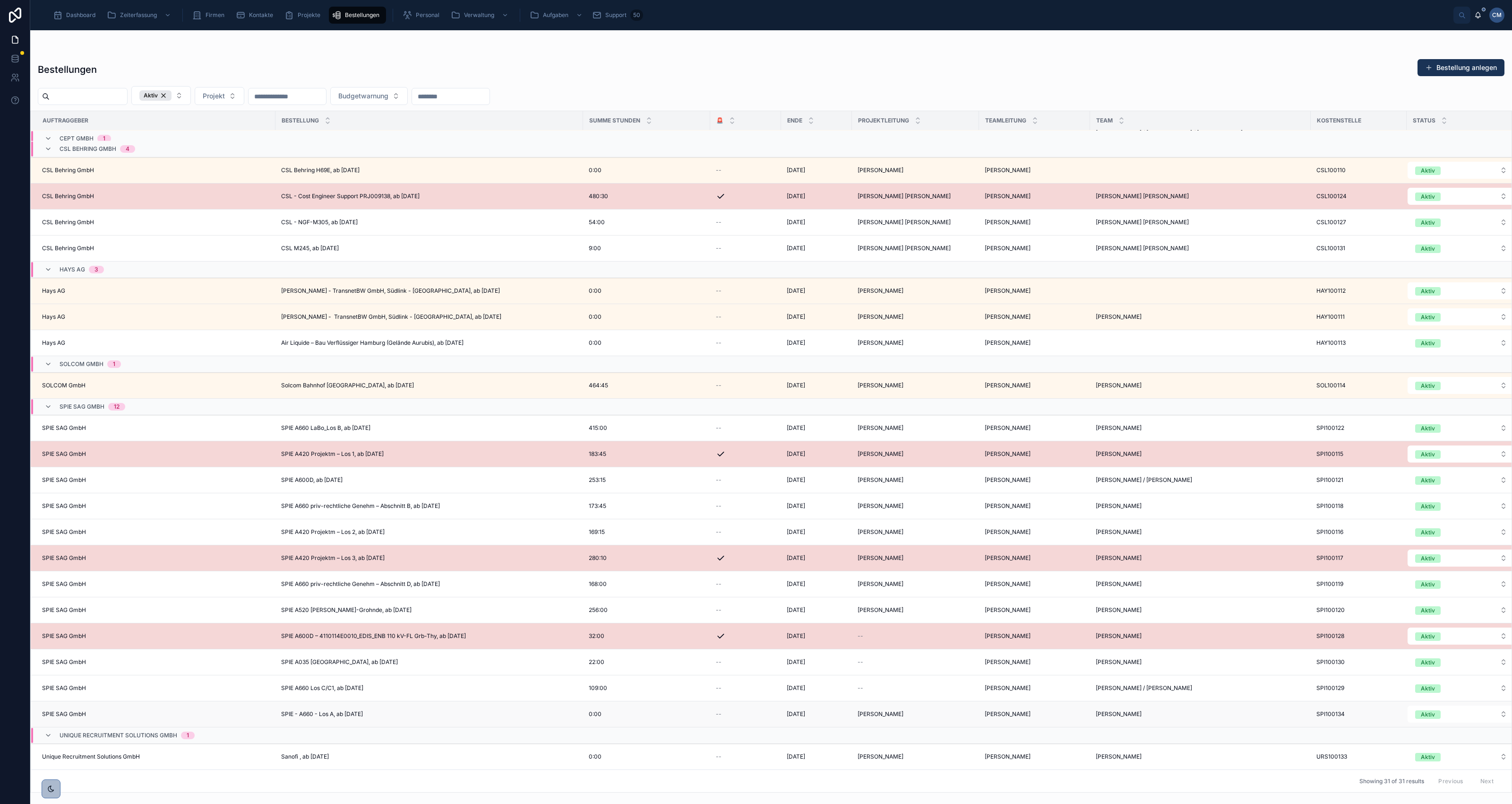
click at [392, 701] on td "SPIE - A660 - Los A, ab [DATE] SPIE - A660 - Los A, ab [DATE]" at bounding box center [428, 714] width 307 height 26
click at [530, 701] on td "SPIE - A660 - Los A, ab [DATE] SPIE - A660 - Los A, ab [DATE]" at bounding box center [428, 714] width 307 height 26
click at [345, 710] on span "SPIE - A660 - Los A, ab [DATE]" at bounding box center [322, 714] width 81 height 8
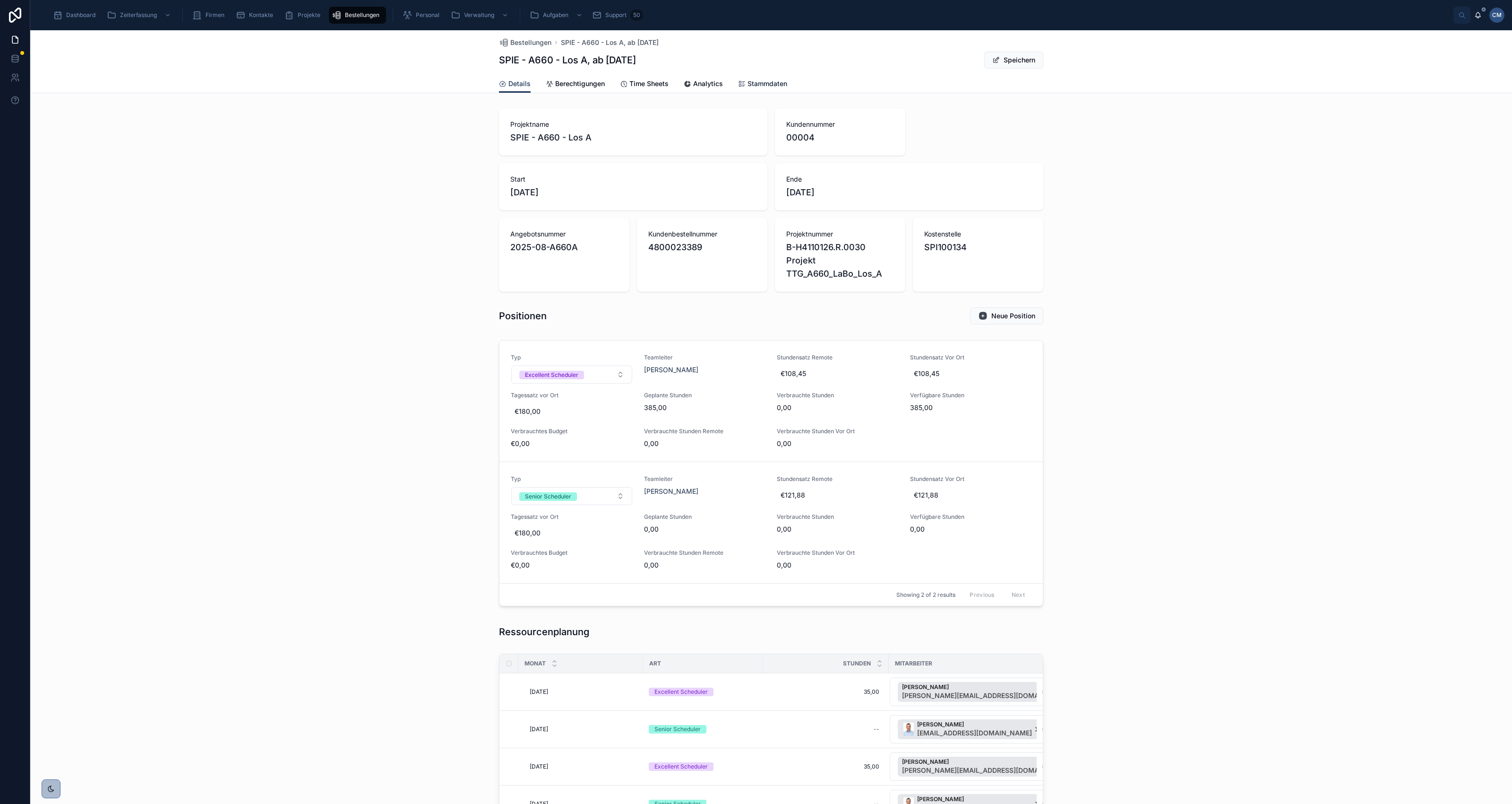
click at [759, 83] on span "Stammdaten" at bounding box center [767, 84] width 40 height 10
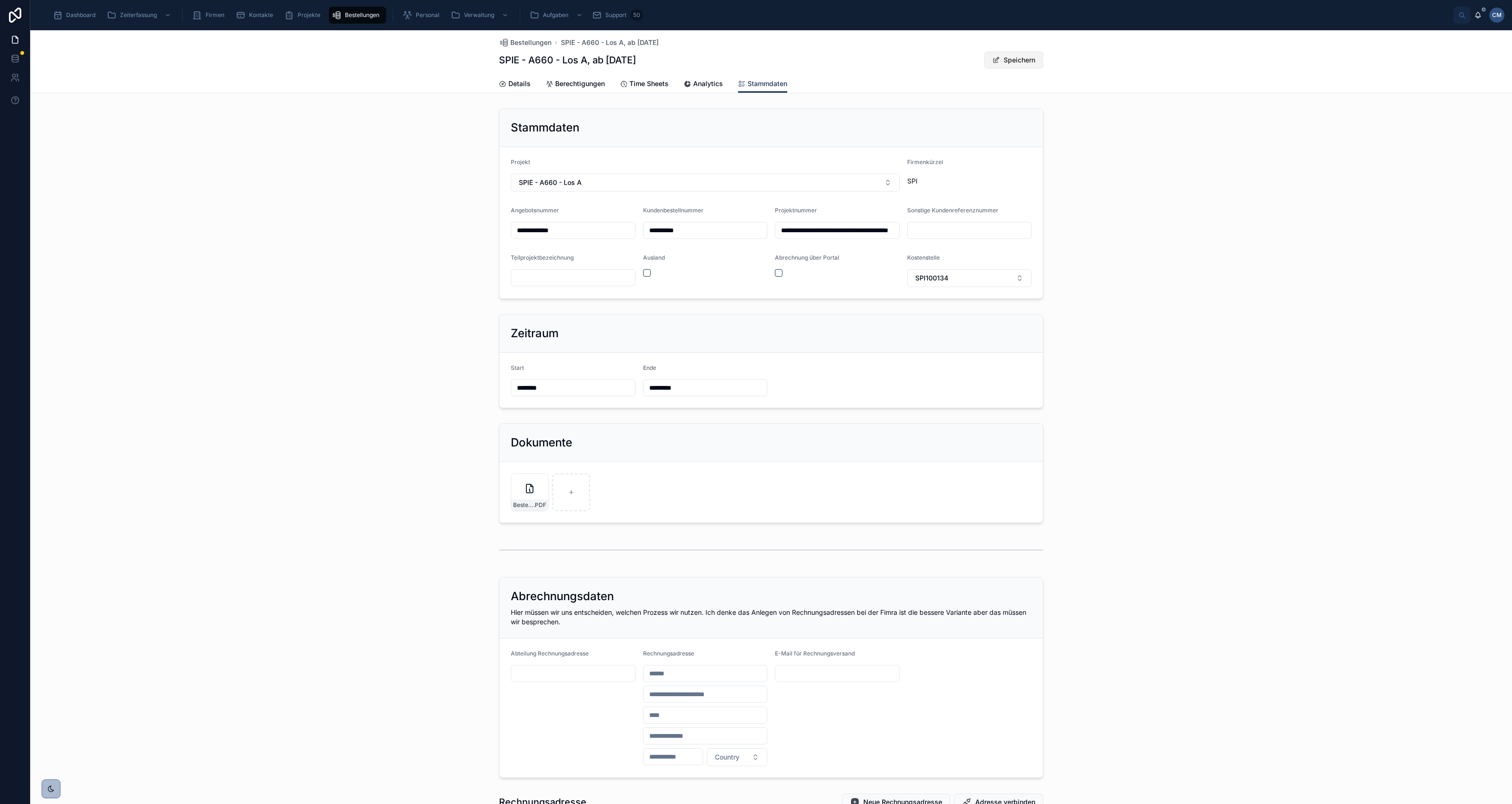
click at [1005, 60] on button "Speichern" at bounding box center [1014, 60] width 59 height 17
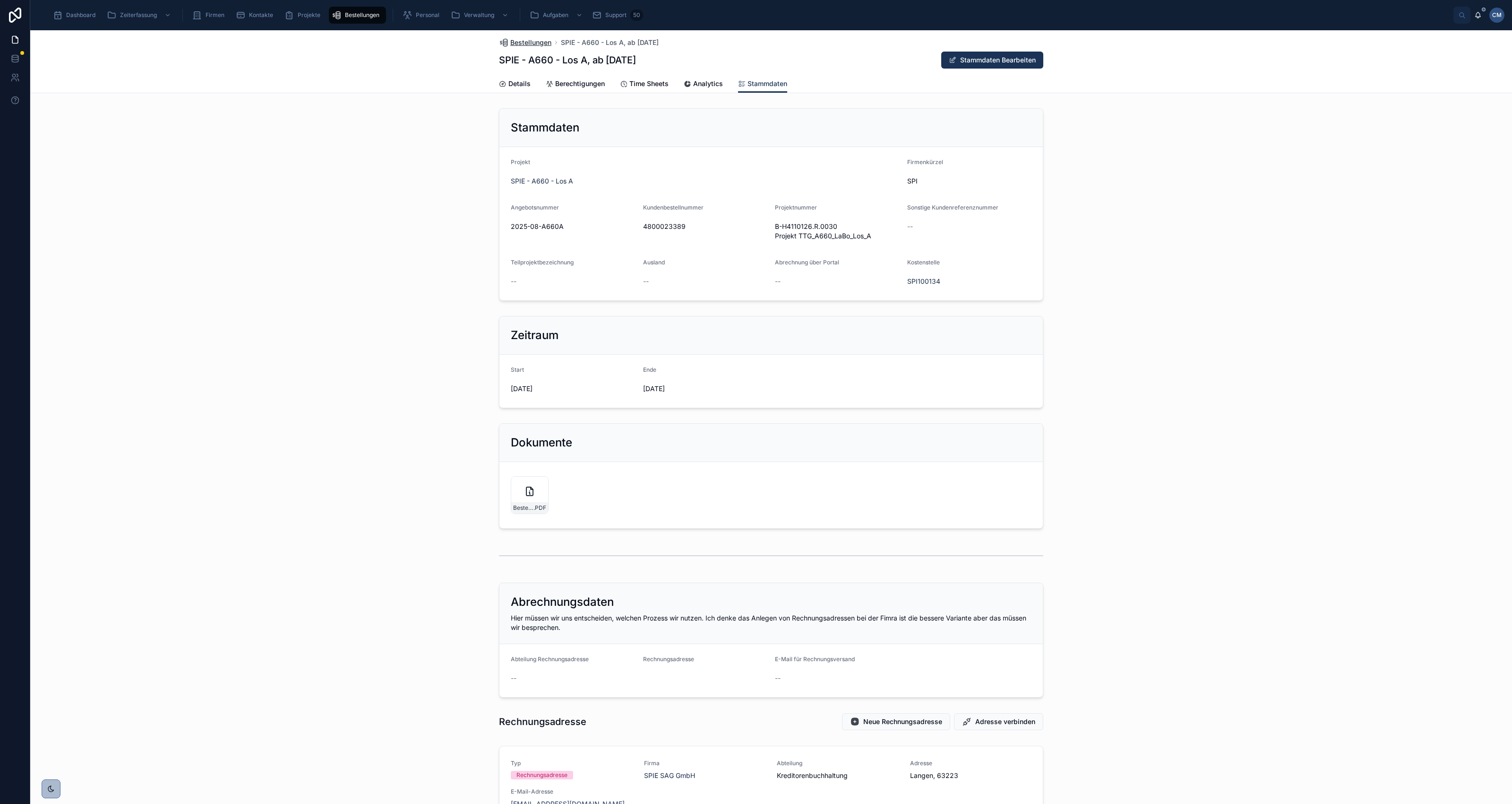
click at [522, 42] on span "Bestellungen" at bounding box center [531, 42] width 41 height 10
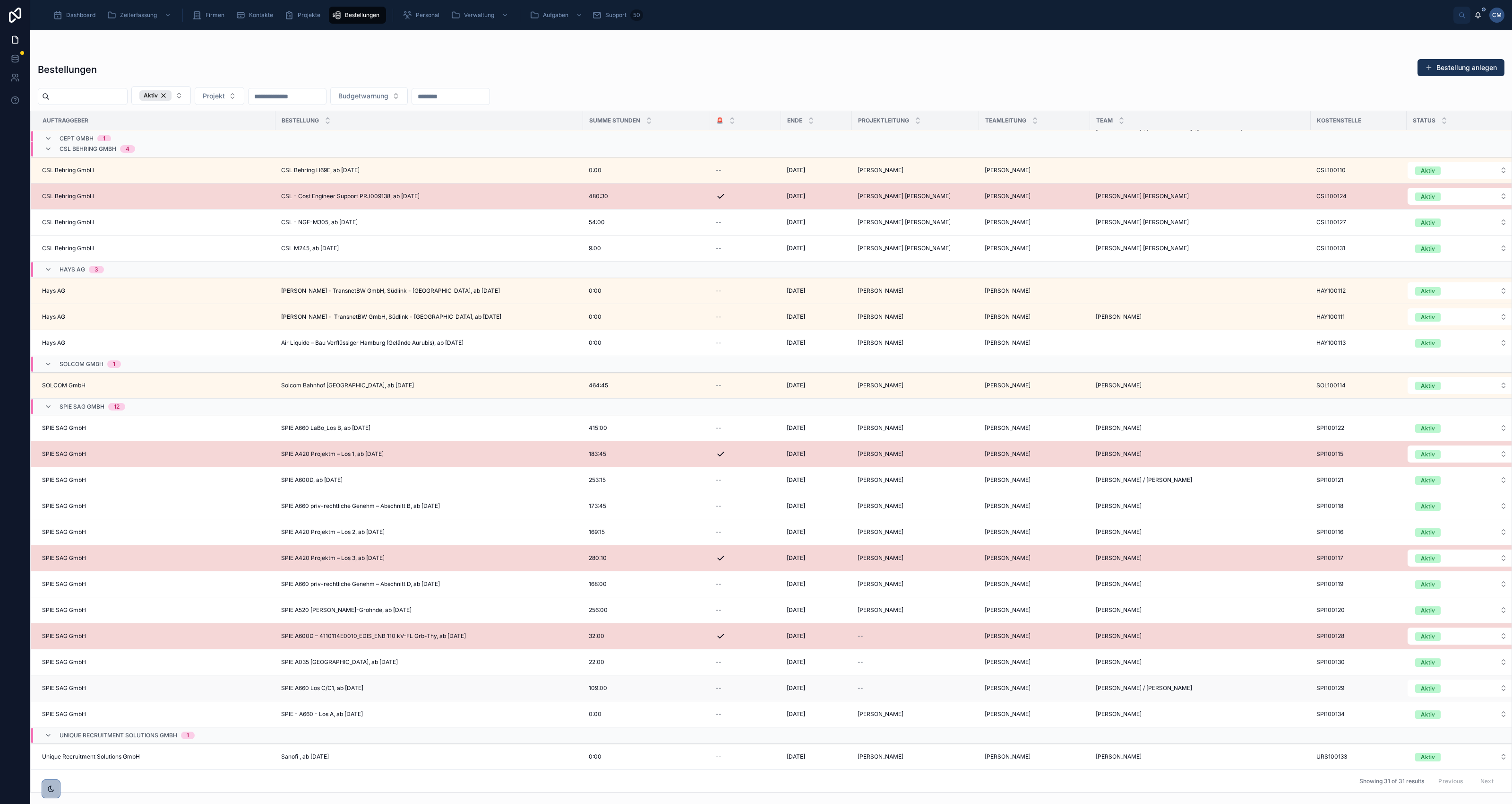
scroll to position [368, 0]
click at [355, 692] on span "SPIE A660 Los C/C1, ab [DATE]" at bounding box center [322, 688] width 82 height 8
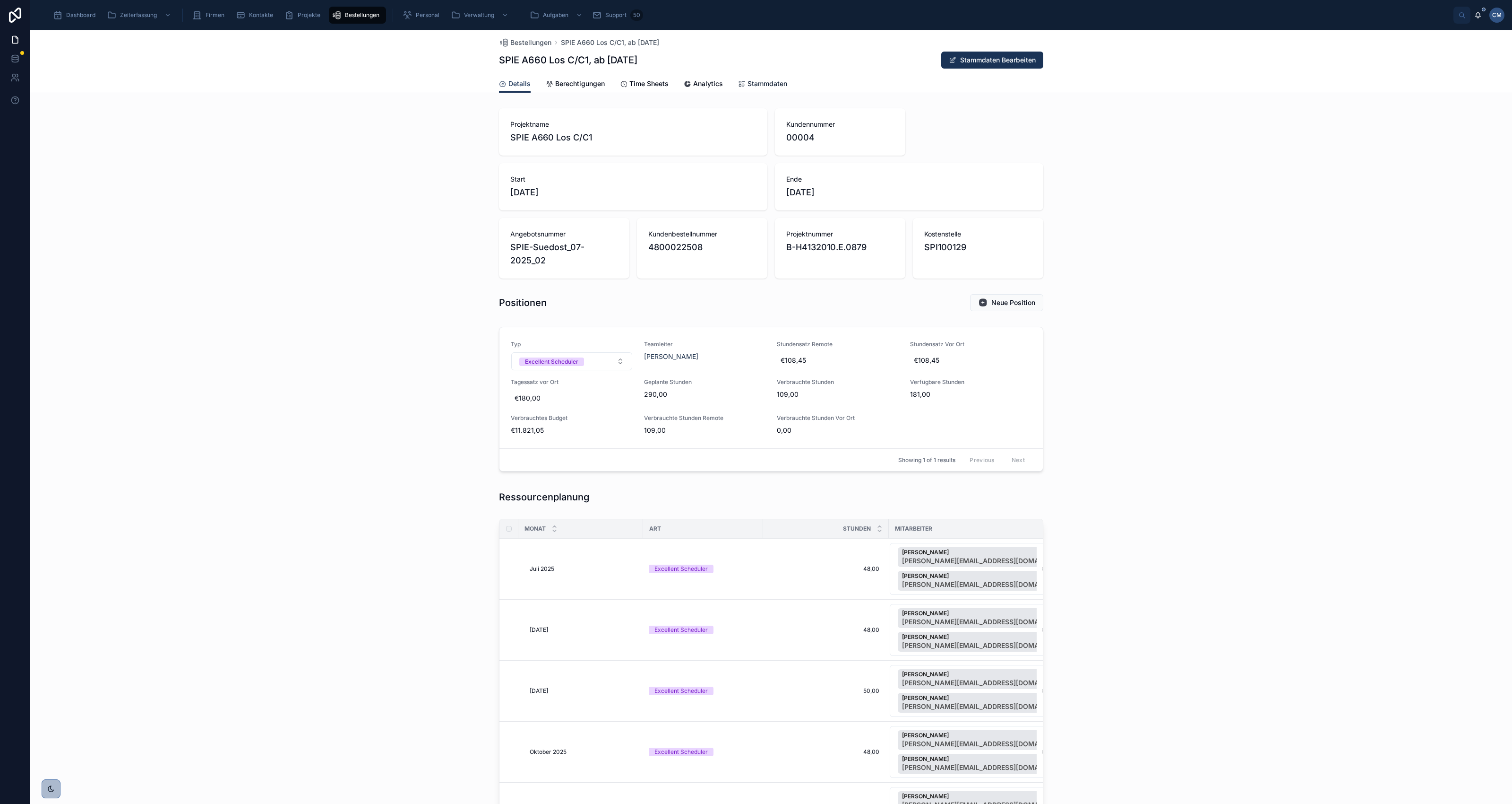
click at [769, 84] on span "Stammdaten" at bounding box center [767, 84] width 40 height 10
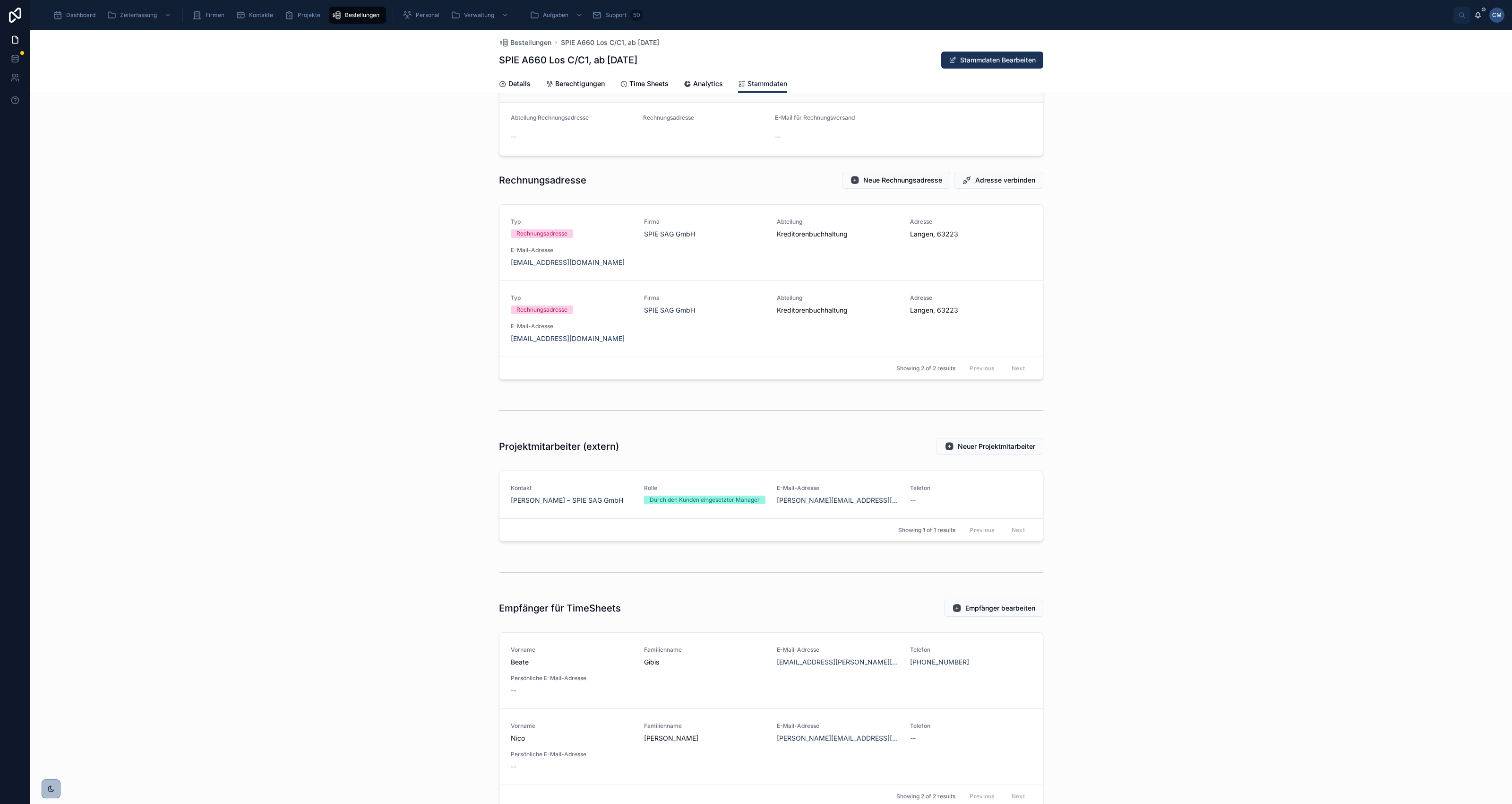
scroll to position [602, 0]
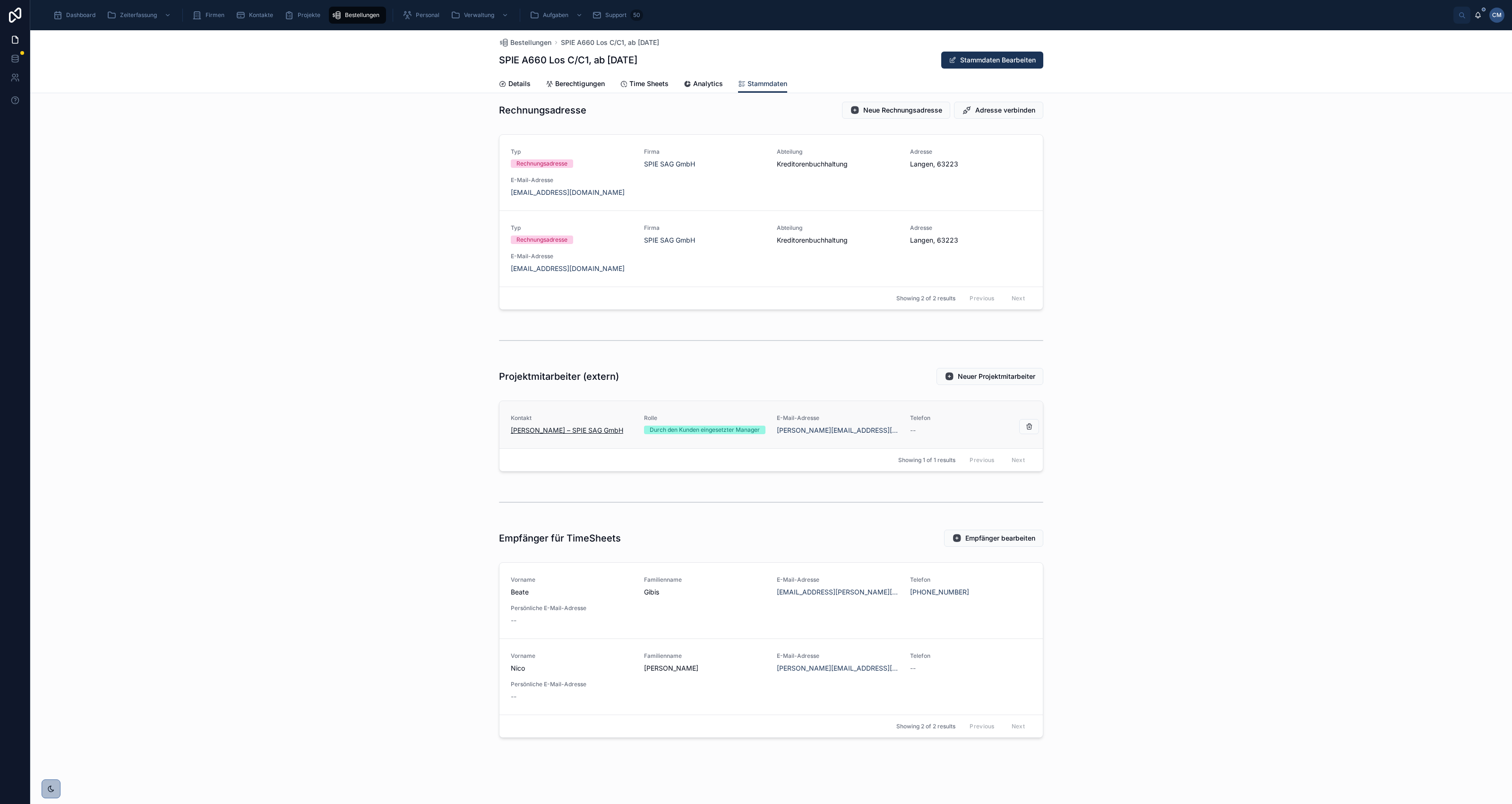
click at [544, 431] on span "[PERSON_NAME] – SPIE SAG GmbH" at bounding box center [567, 430] width 112 height 10
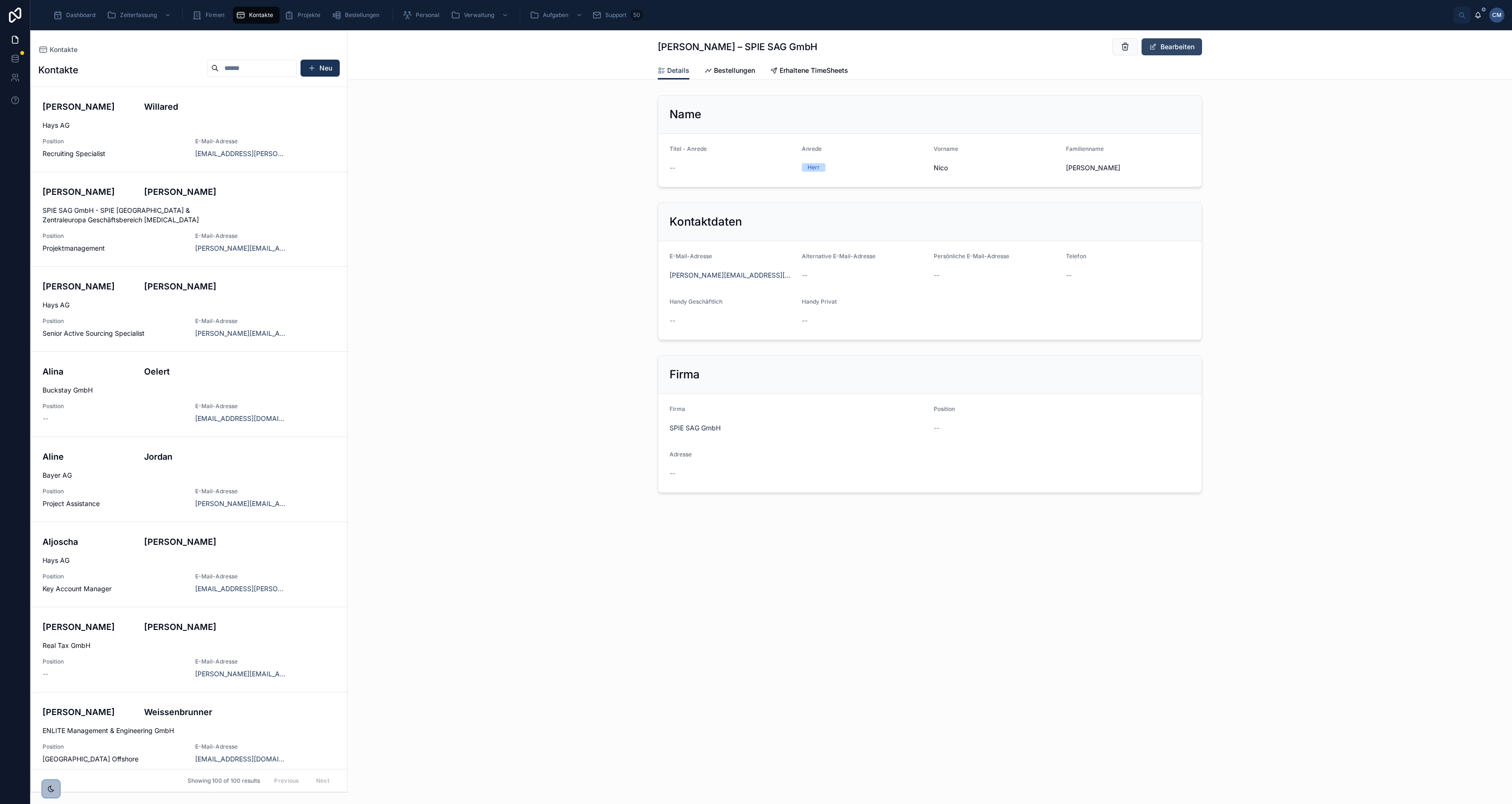
click at [1173, 47] on button "Bearbeiten" at bounding box center [1172, 47] width 60 height 17
drag, startPoint x: 1099, startPoint y: 167, endPoint x: 1069, endPoint y: 166, distance: 30.0
click at [1069, 166] on input "******" at bounding box center [1128, 168] width 124 height 13
type input "*******"
click at [1347, 227] on div "**********" at bounding box center [930, 275] width 1164 height 149
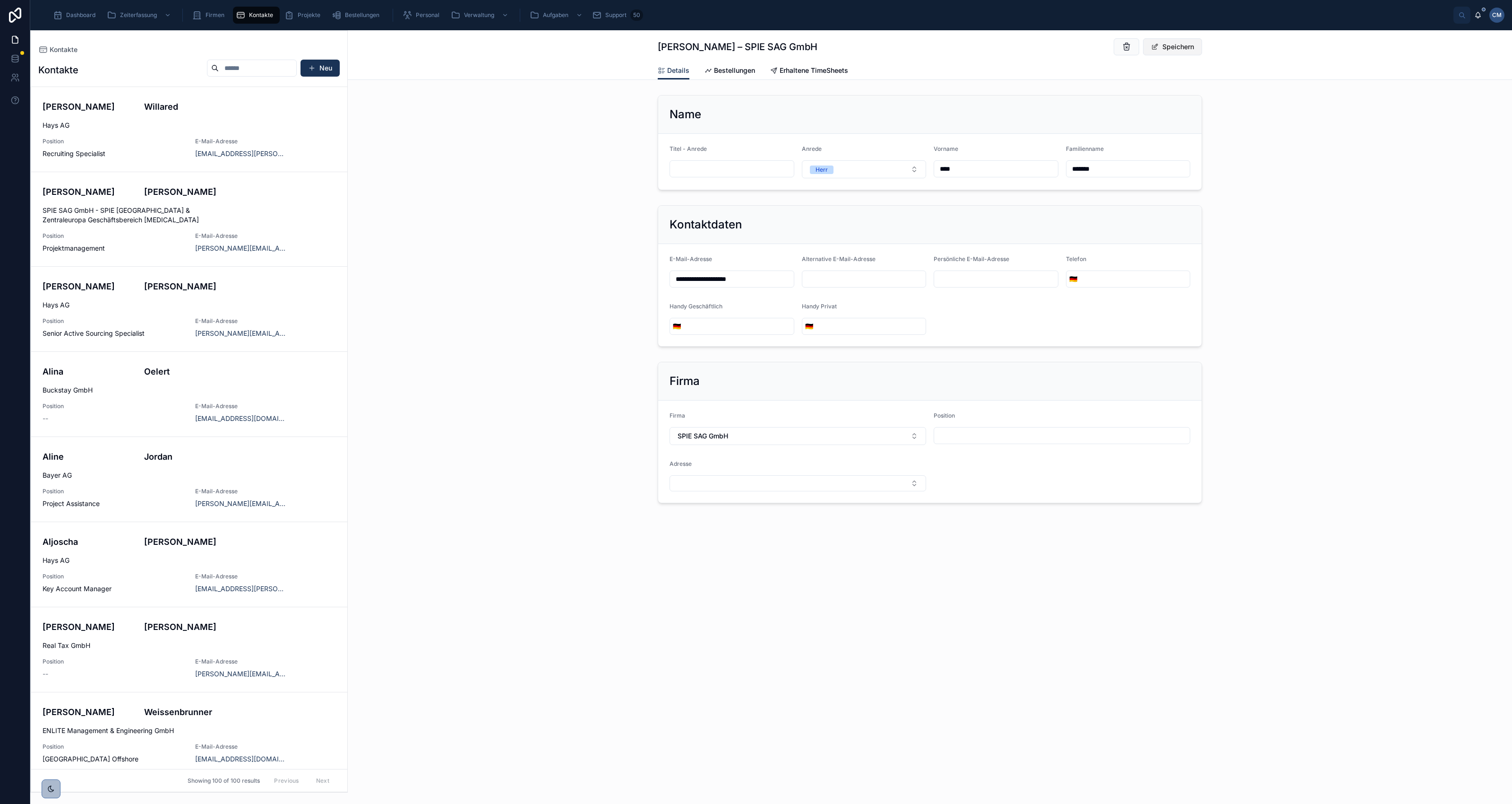
click at [1170, 45] on button "Speichern" at bounding box center [1173, 47] width 59 height 17
click at [133, 15] on span "Zeiterfassung" at bounding box center [138, 15] width 37 height 8
